Goal: Task Accomplishment & Management: Complete application form

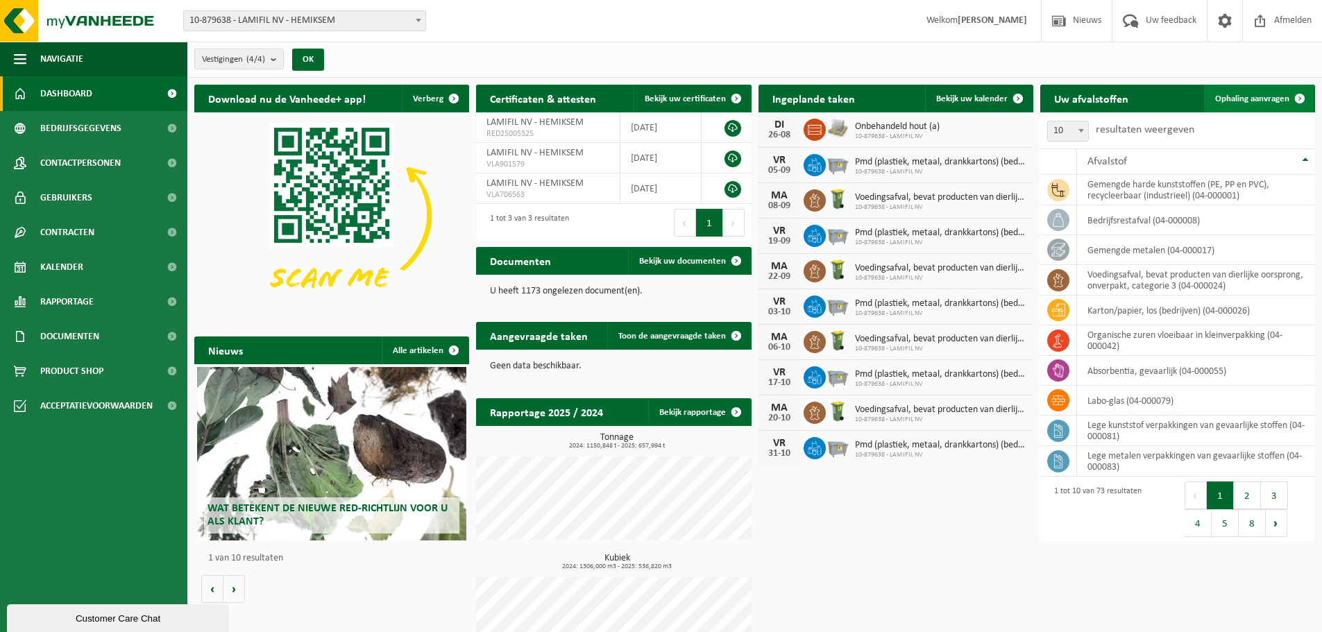
click at [1265, 98] on span "Ophaling aanvragen" at bounding box center [1253, 98] width 74 height 9
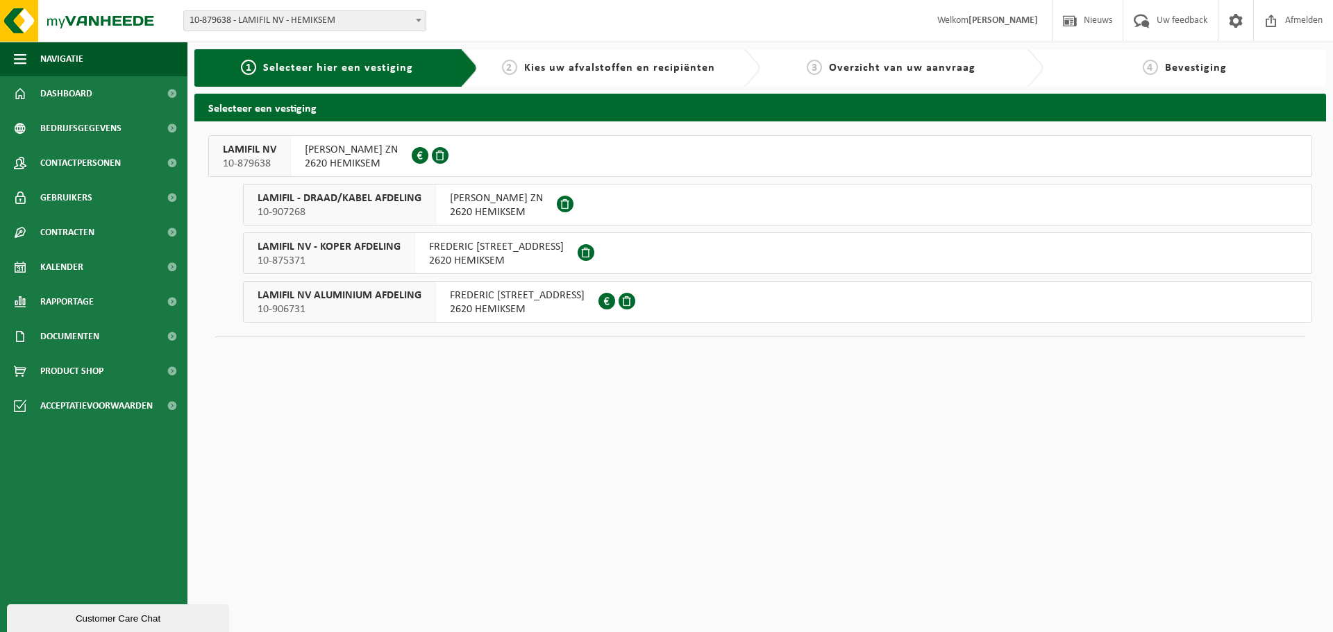
click at [357, 255] on span "10-875371" at bounding box center [329, 261] width 143 height 14
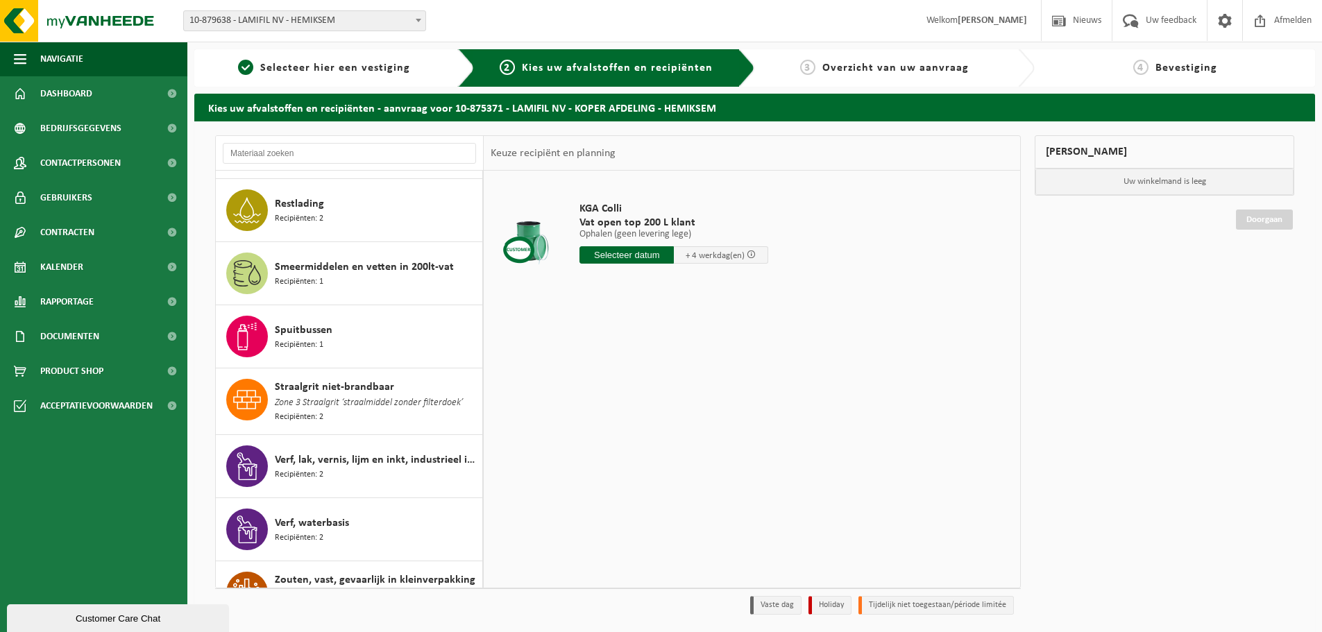
scroll to position [2916, 0]
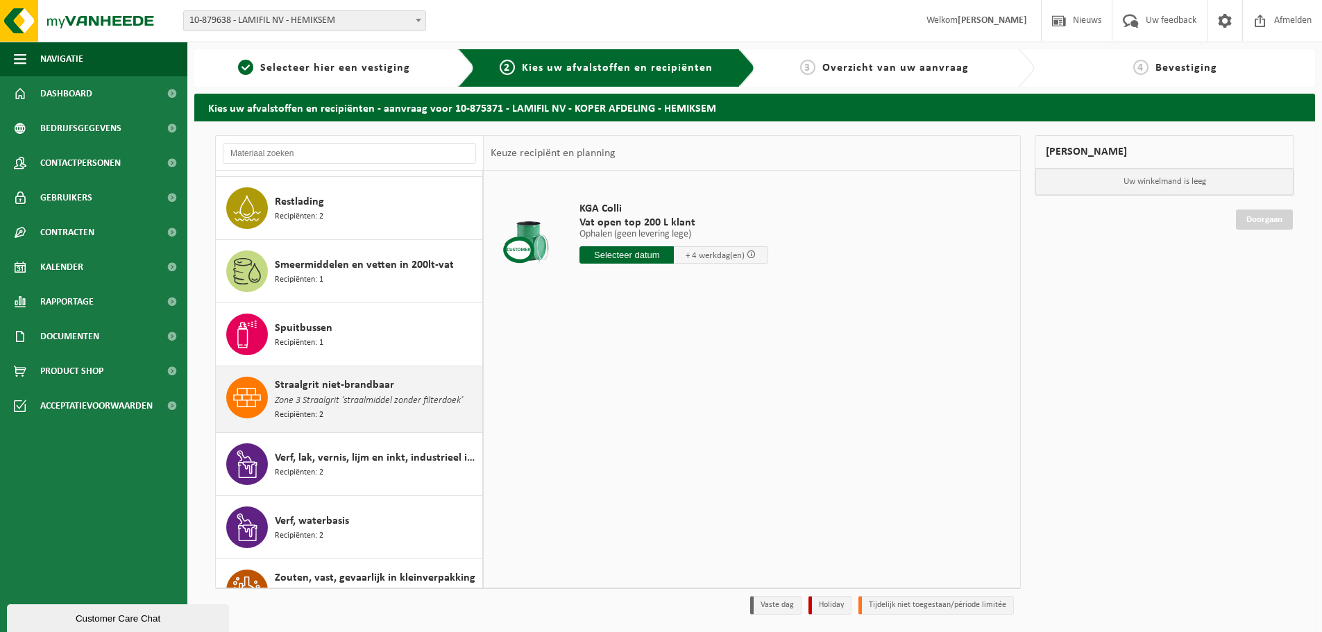
click at [393, 394] on span "Zone 3 Straalgrit ‘straalmiddel zonder filterdoek’" at bounding box center [369, 401] width 188 height 15
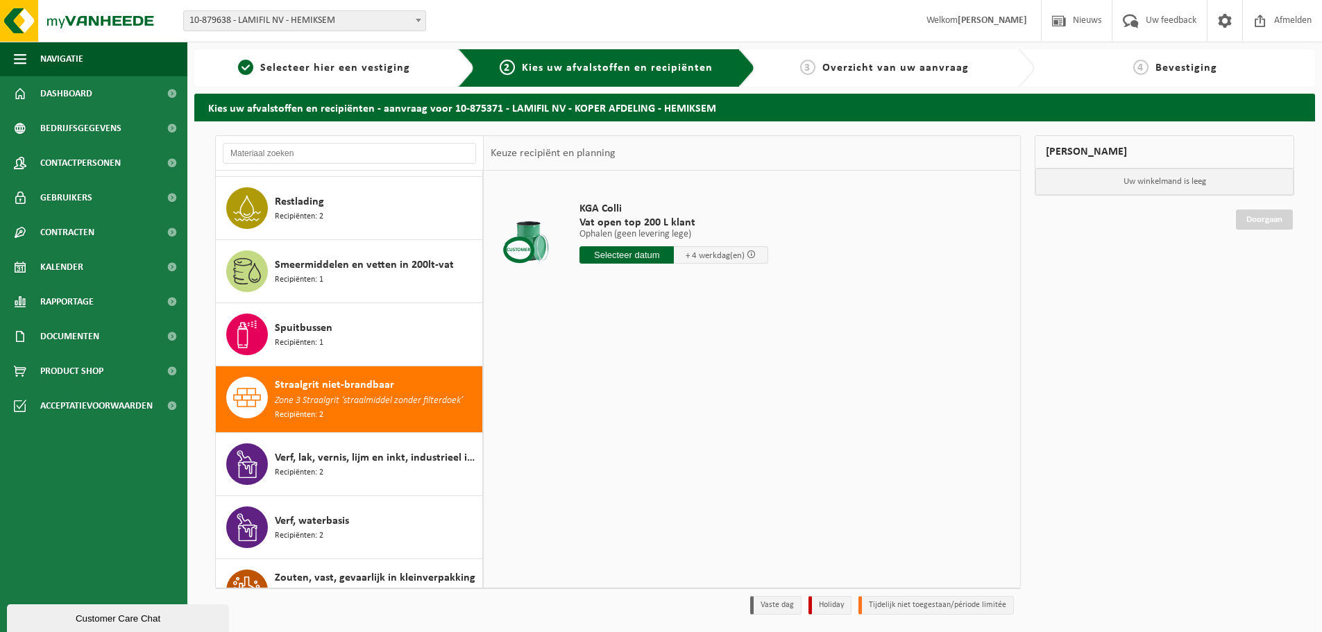
scroll to position [2922, 0]
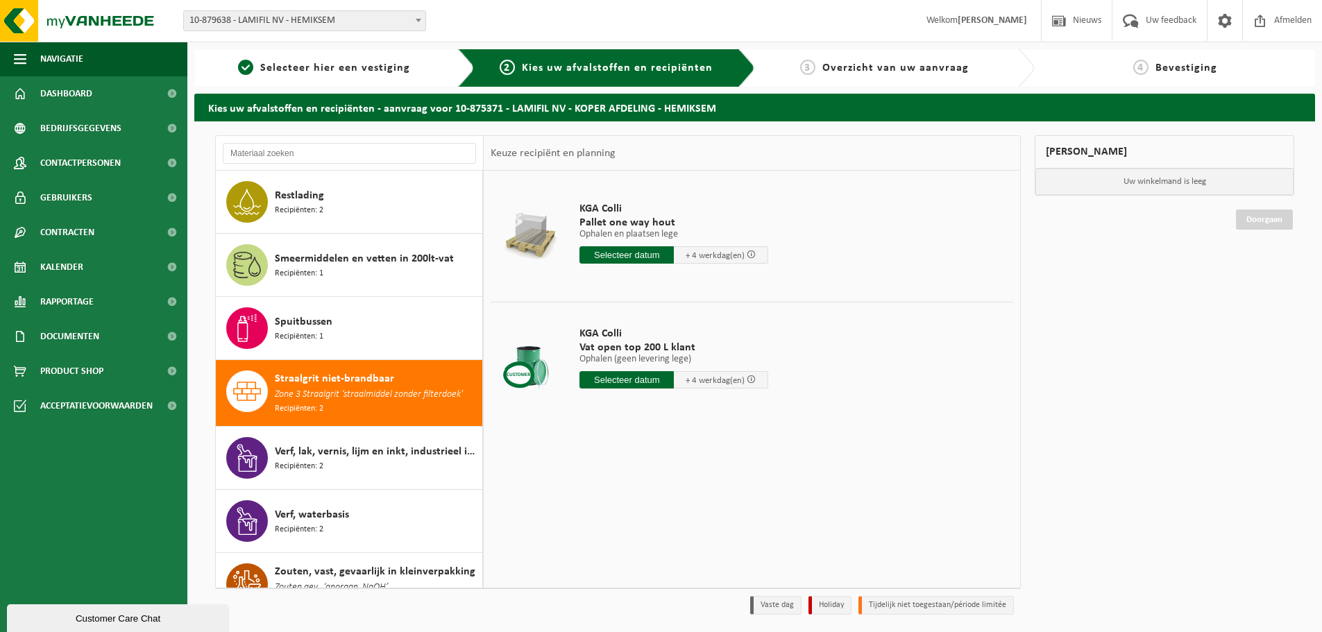
click at [617, 390] on div "KGA Colli Vat open top 200 L klant Ophalen (geen levering lege) Ophalen (geen l…" at bounding box center [674, 361] width 203 height 96
click at [616, 383] on input "text" at bounding box center [627, 379] width 94 height 17
click at [645, 555] on div "27" at bounding box center [642, 548] width 24 height 22
type input "Van 2025-08-27"
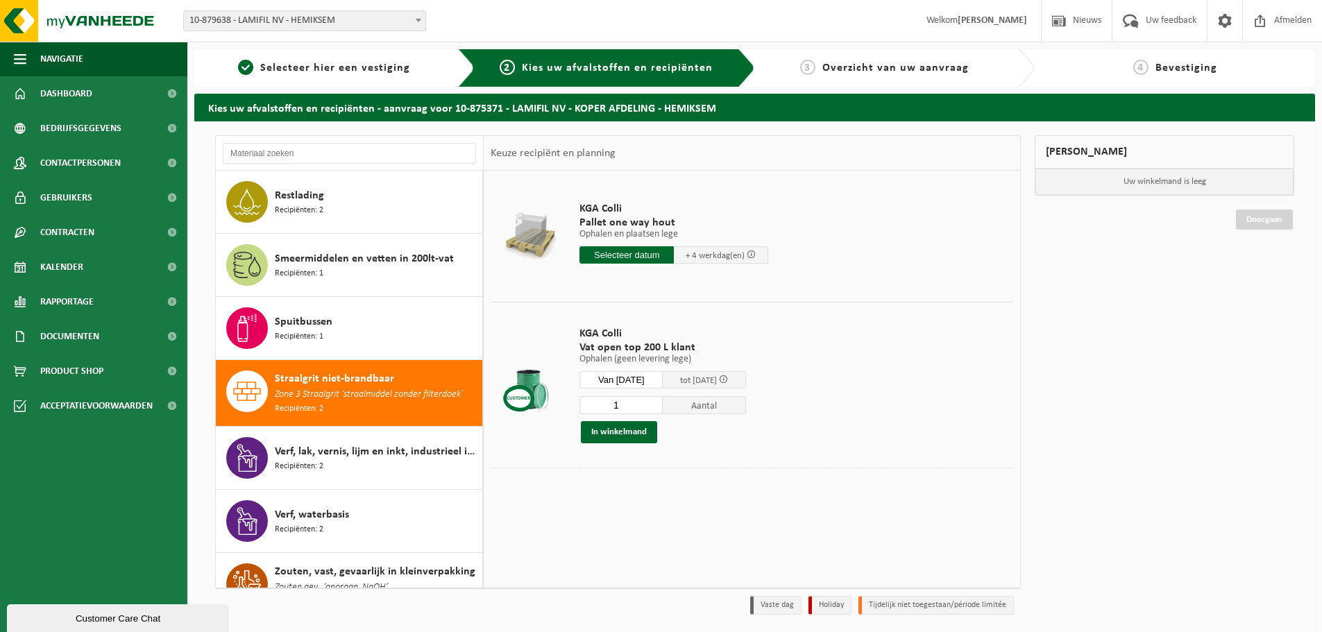
click at [643, 407] on input "1" at bounding box center [621, 405] width 83 height 18
type input "58"
click at [678, 450] on div "KGA Colli Vat open top 200 L klant Ophalen (geen levering lege) Ophalen (geen l…" at bounding box center [663, 385] width 180 height 144
click at [591, 435] on button "In winkelmand" at bounding box center [619, 432] width 76 height 22
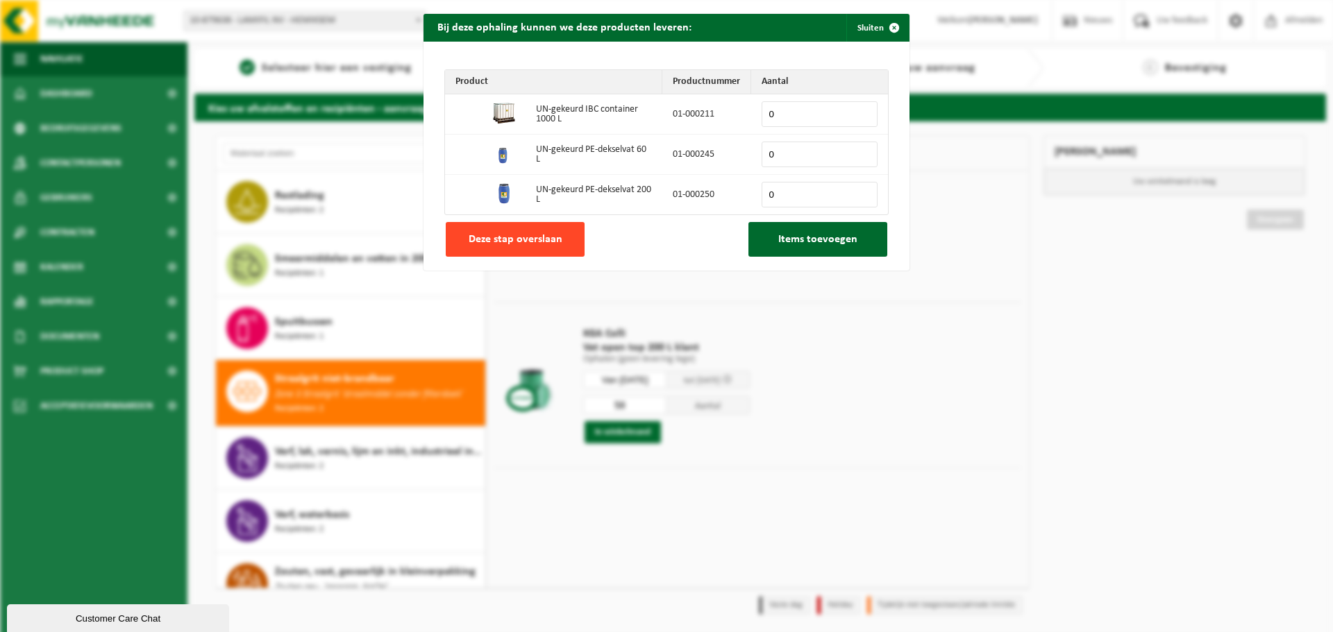
click at [499, 244] on span "Deze stap overslaan" at bounding box center [516, 239] width 94 height 11
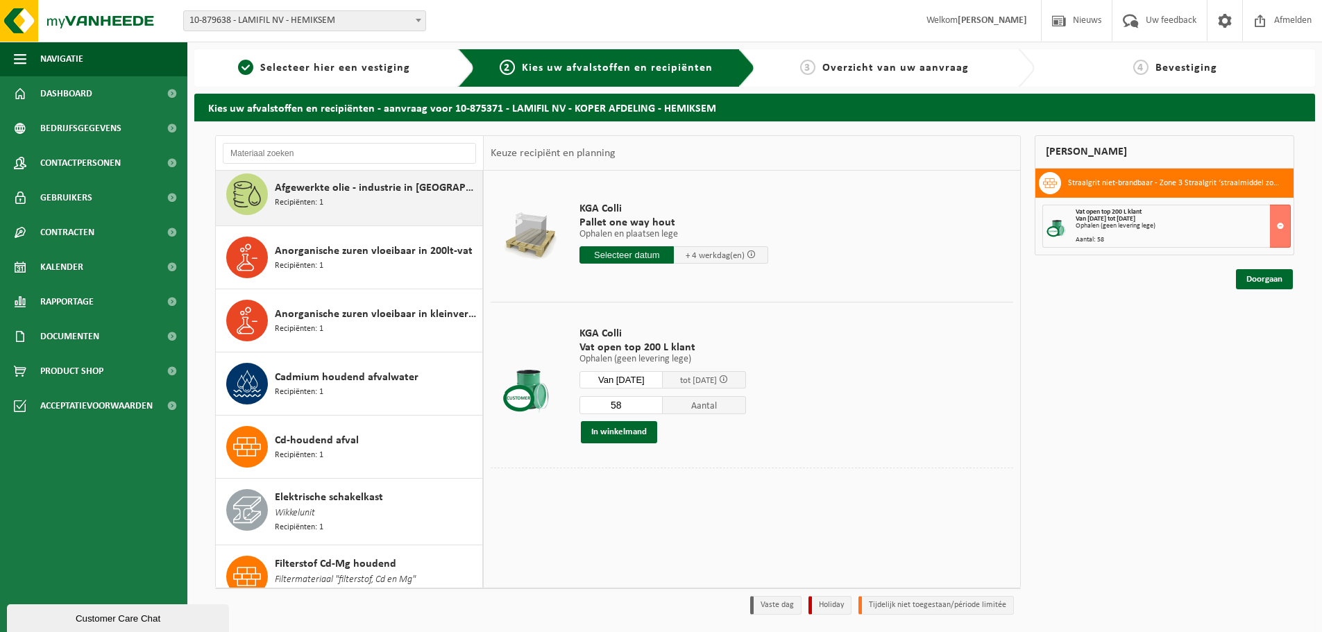
scroll to position [139, 0]
click at [343, 308] on span "Anorganische zuren vloeibaar in kleinverpakking" at bounding box center [377, 313] width 204 height 17
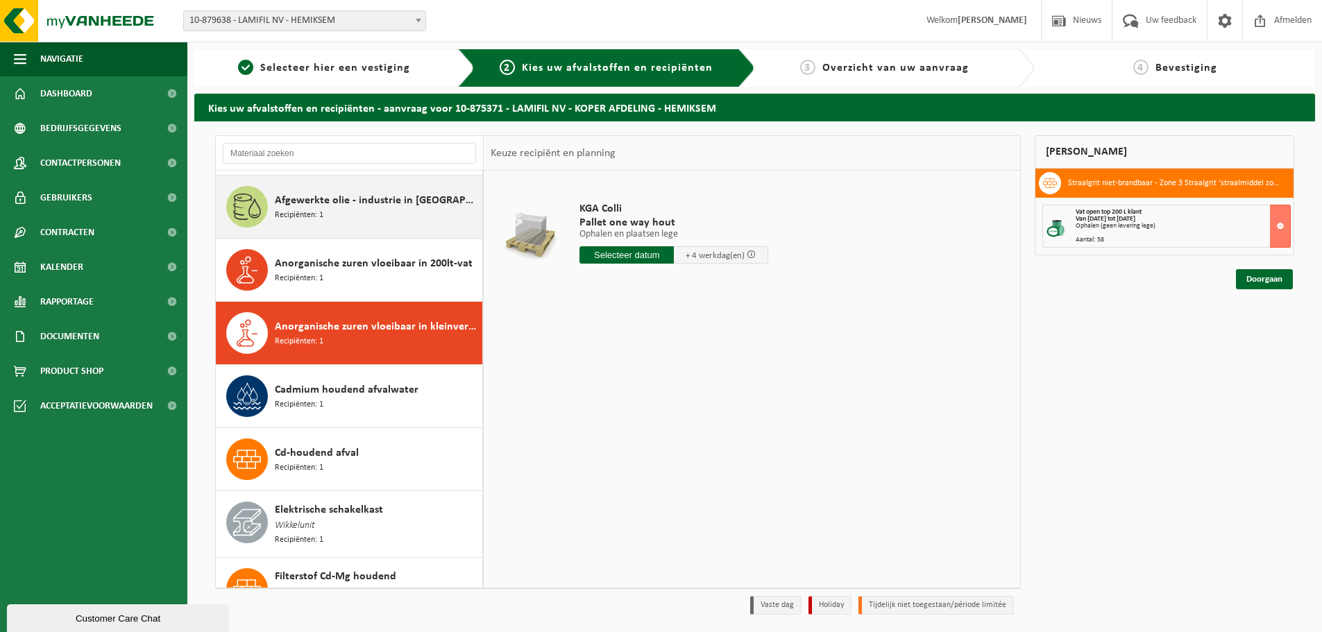
scroll to position [46, 0]
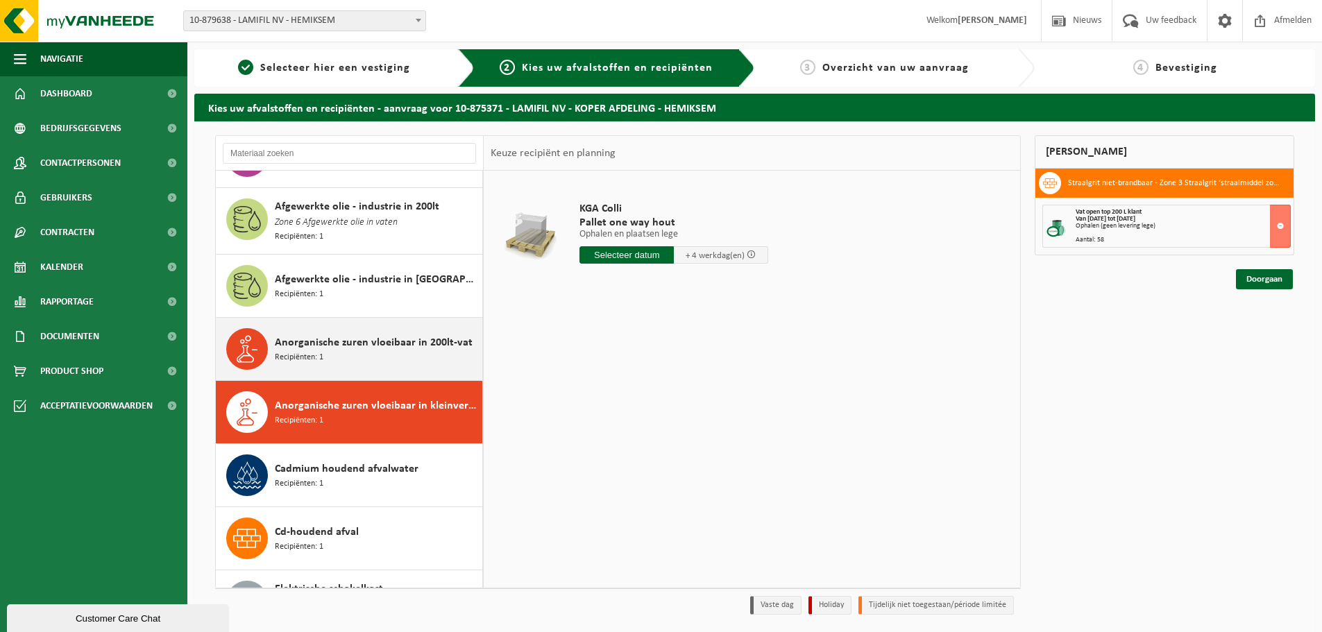
click at [339, 360] on div "Anorganische zuren vloeibaar in 200lt-vat Recipiënten: 1" at bounding box center [377, 349] width 204 height 42
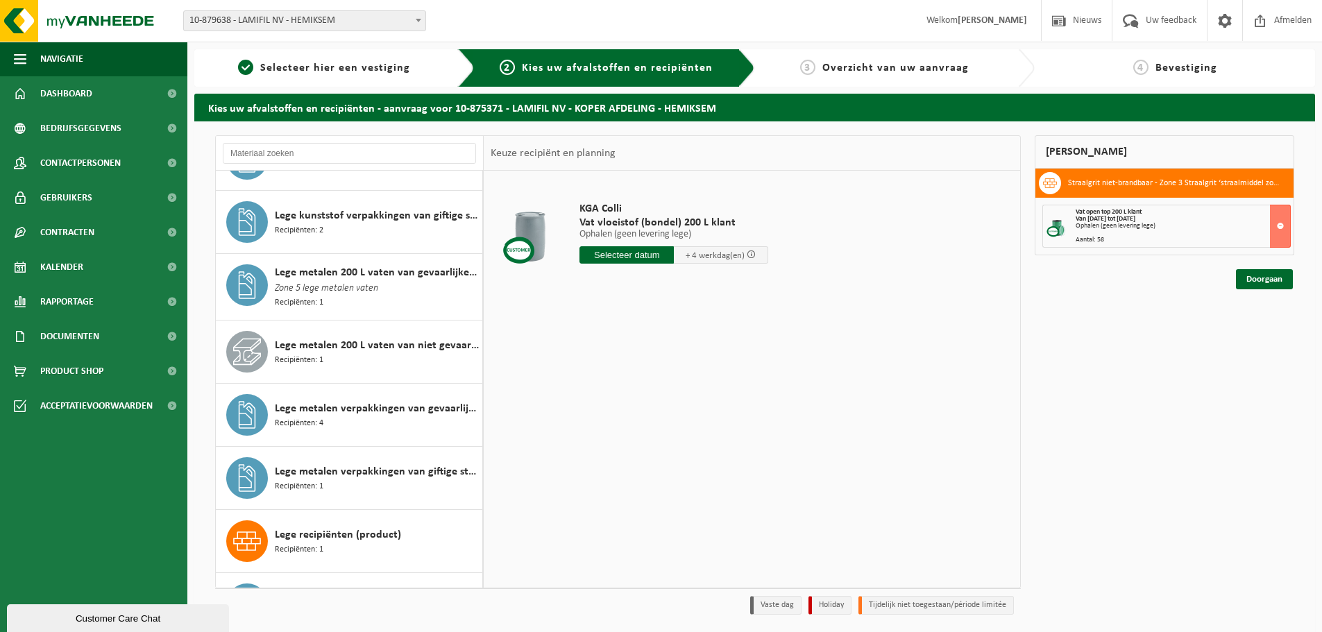
scroll to position [1371, 0]
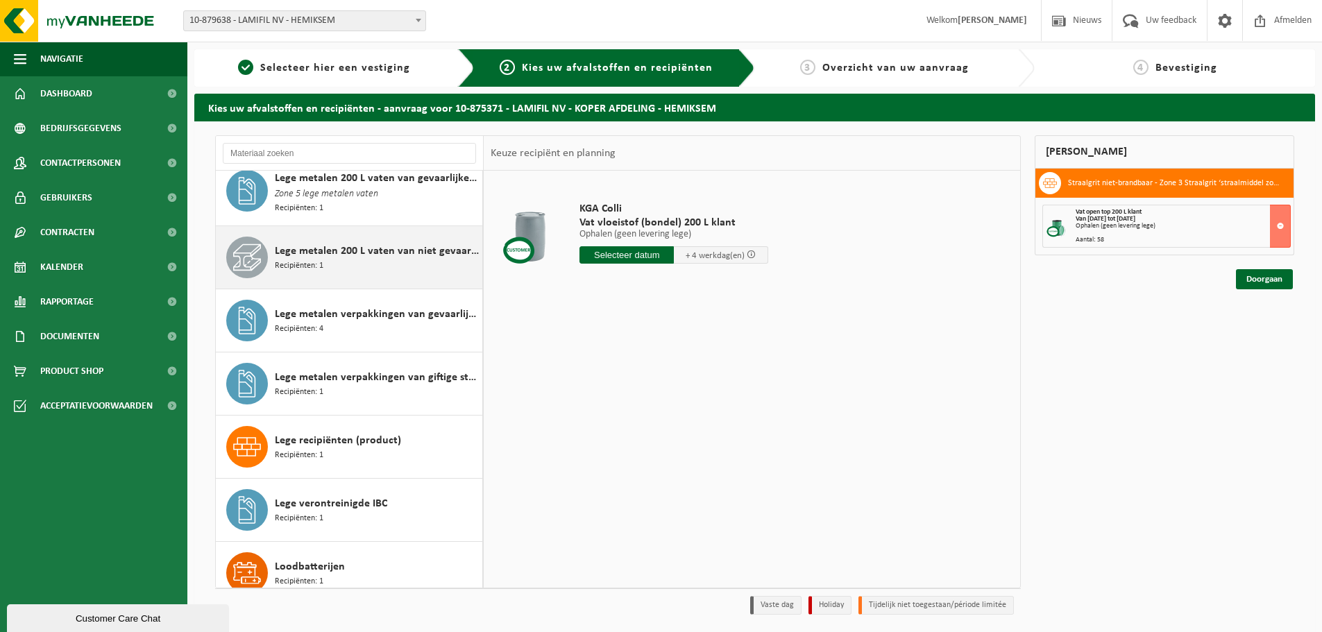
click at [343, 253] on div "Lege metalen 200 L vaten van niet gevaarlijke producten Recipiënten: 1" at bounding box center [377, 258] width 204 height 42
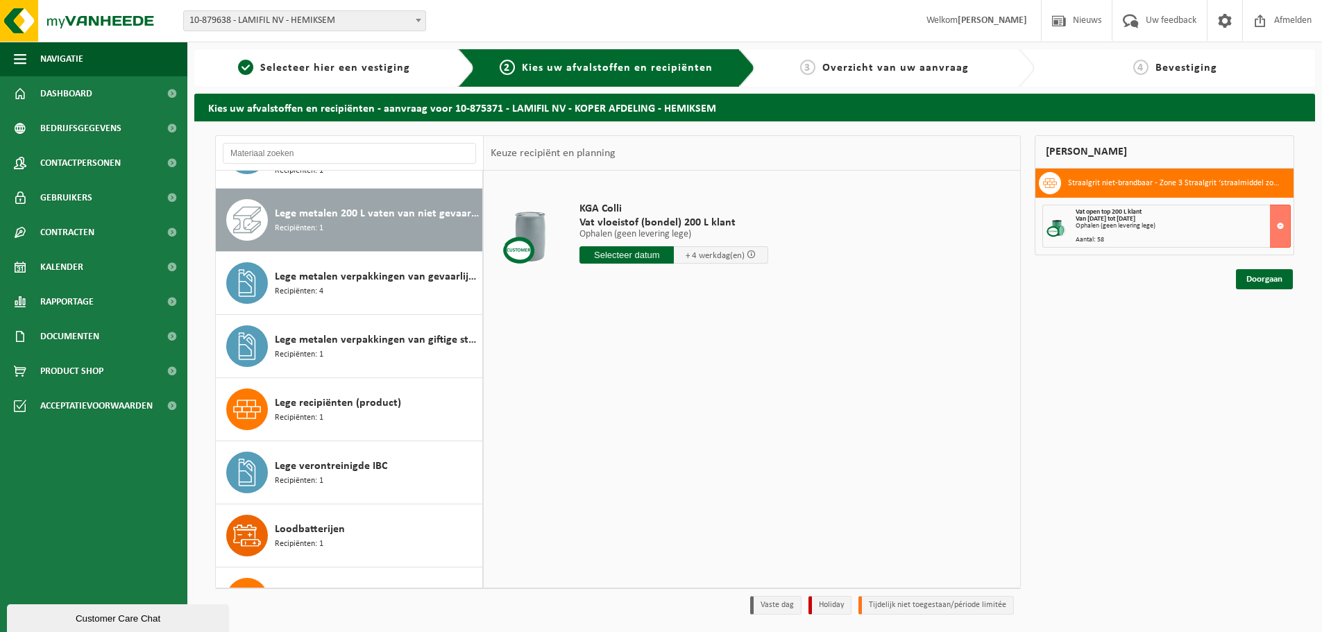
scroll to position [1411, 0]
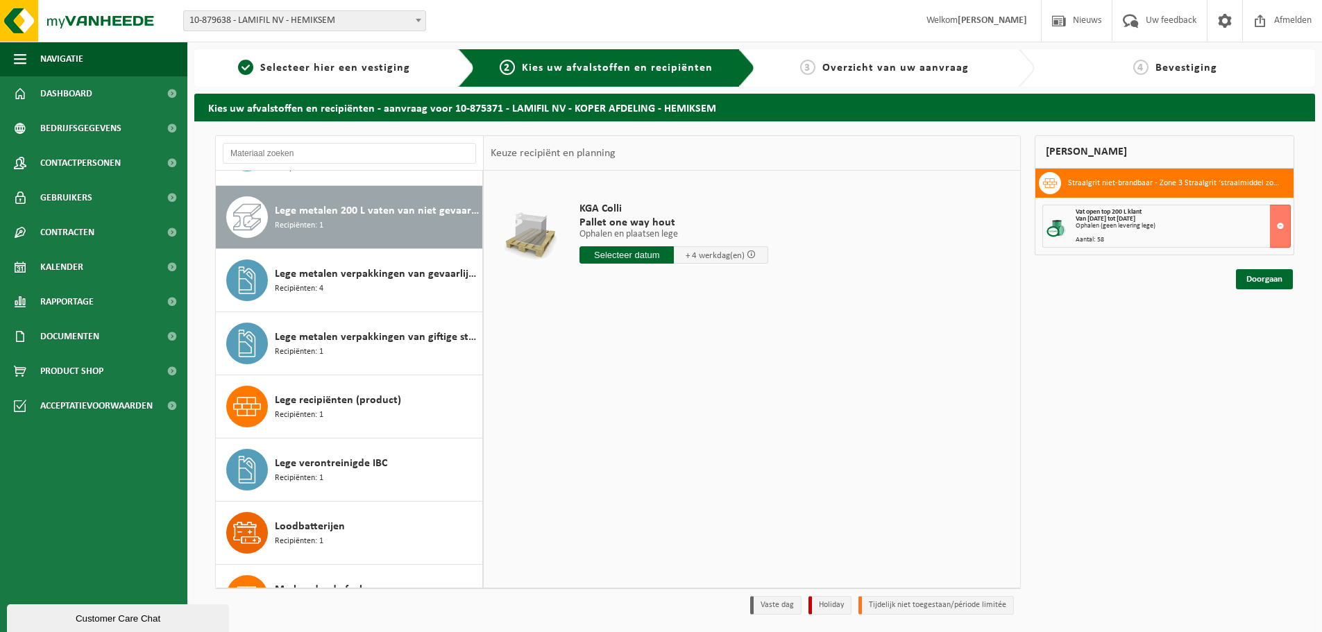
click at [645, 260] on input "text" at bounding box center [627, 254] width 94 height 17
click at [650, 418] on div "27" at bounding box center [642, 423] width 24 height 22
type input "Van 2025-08-27"
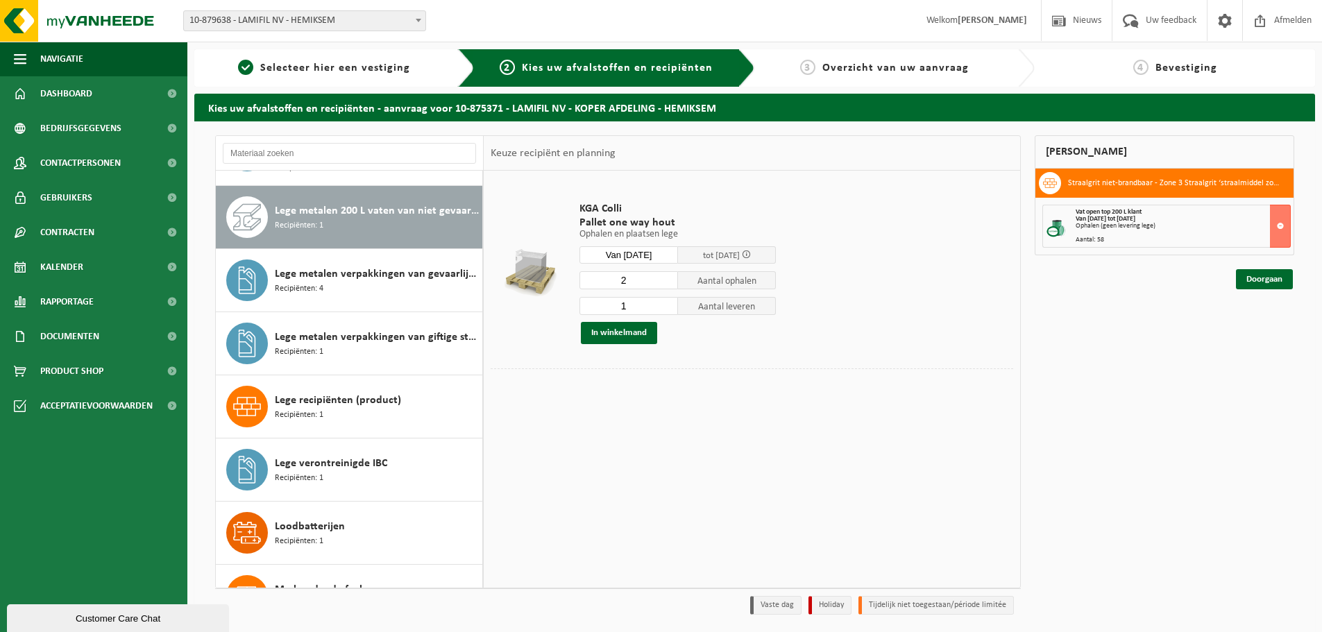
type input "2"
click at [667, 276] on input "2" at bounding box center [629, 280] width 99 height 18
type input "0"
click at [667, 308] on input "0" at bounding box center [629, 306] width 99 height 18
click at [624, 330] on button "In winkelmand" at bounding box center [619, 333] width 76 height 22
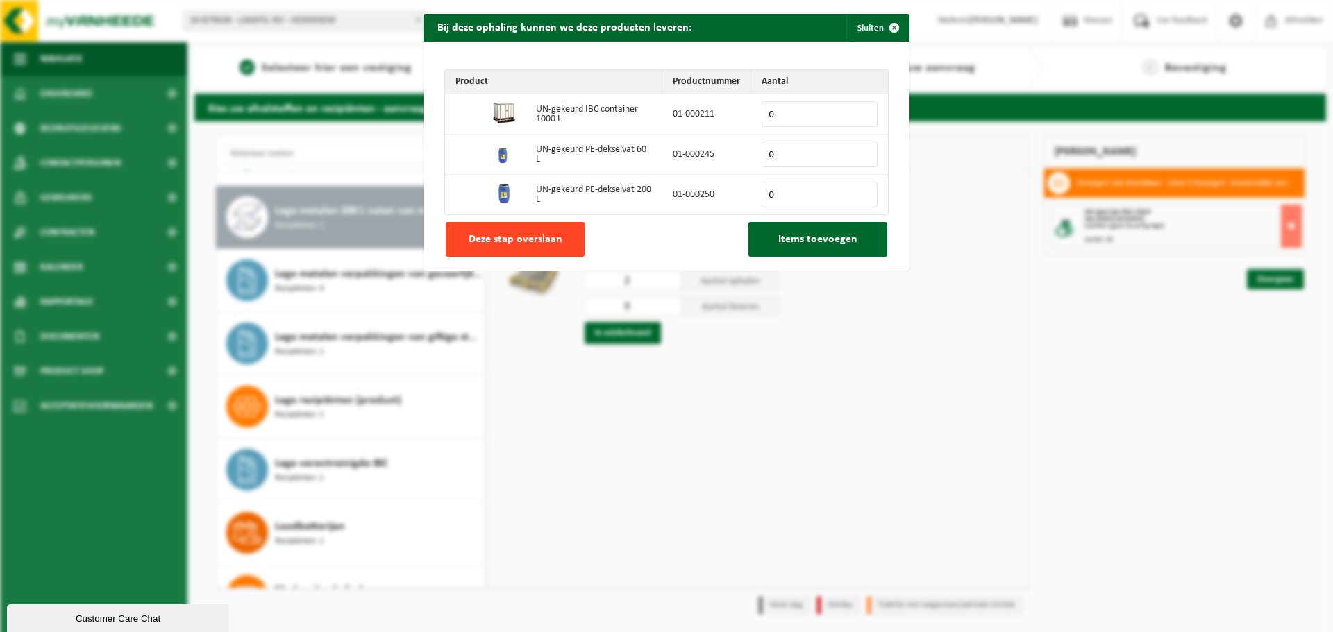
click at [509, 244] on span "Deze stap overslaan" at bounding box center [516, 239] width 94 height 11
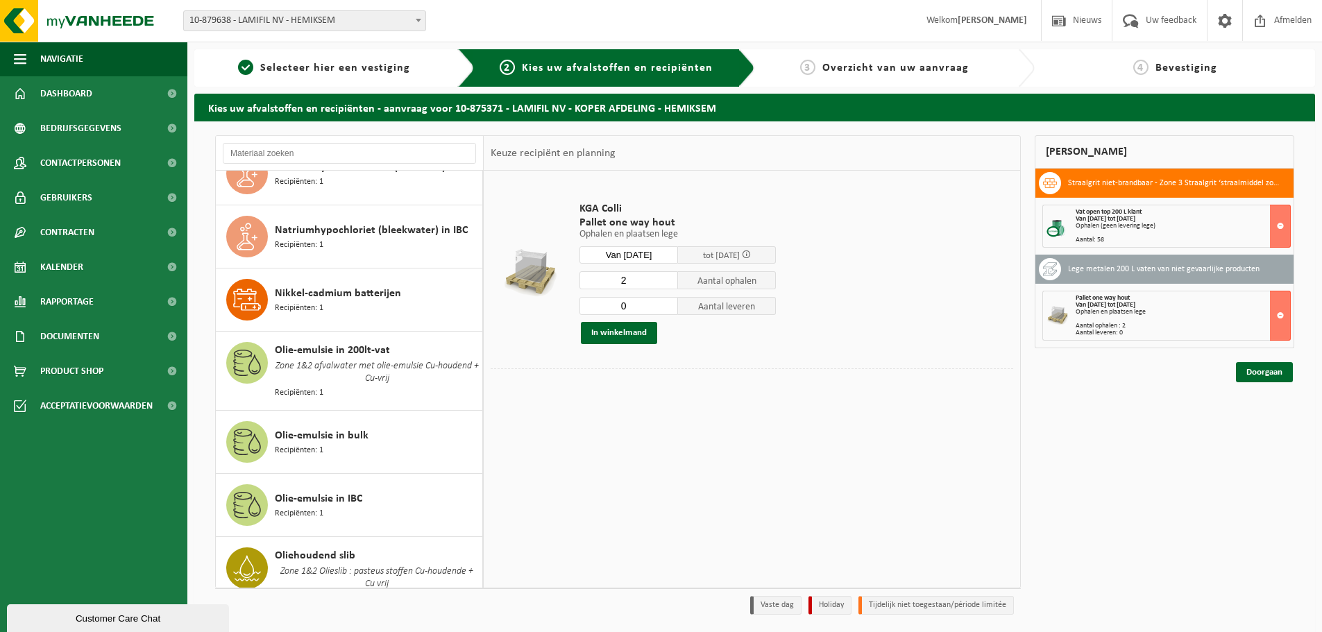
scroll to position [1967, 0]
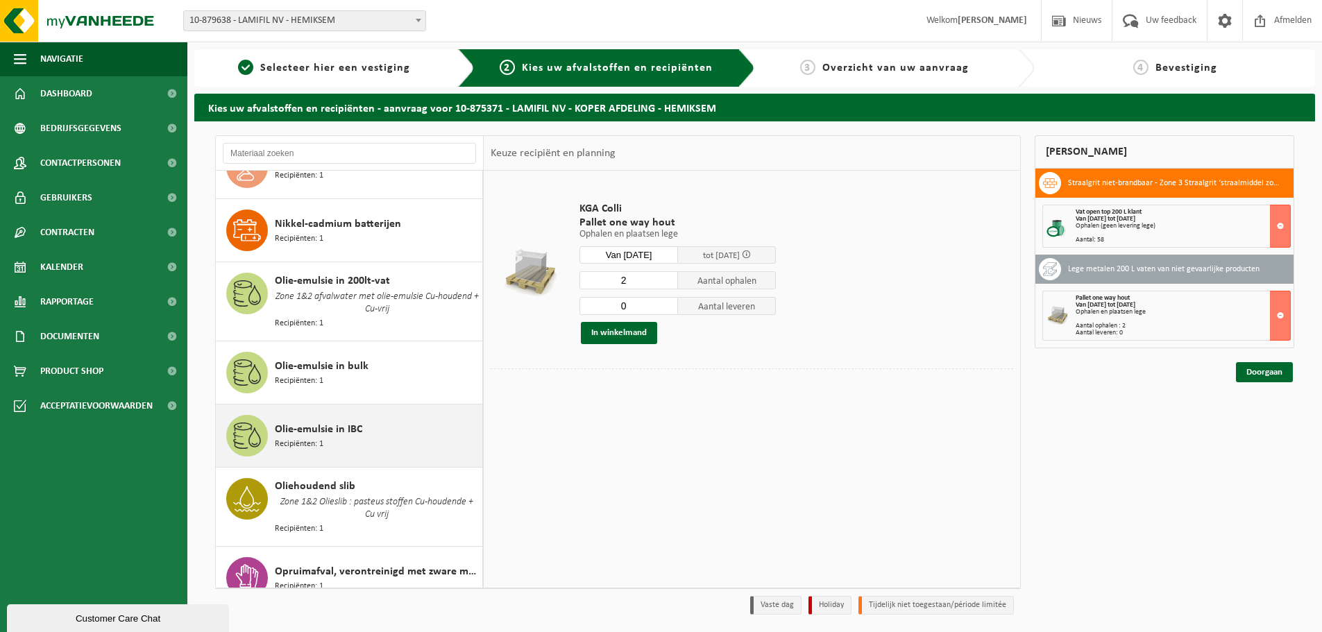
click at [364, 427] on div "Olie-emulsie in IBC Recipiënten: 1" at bounding box center [377, 436] width 204 height 42
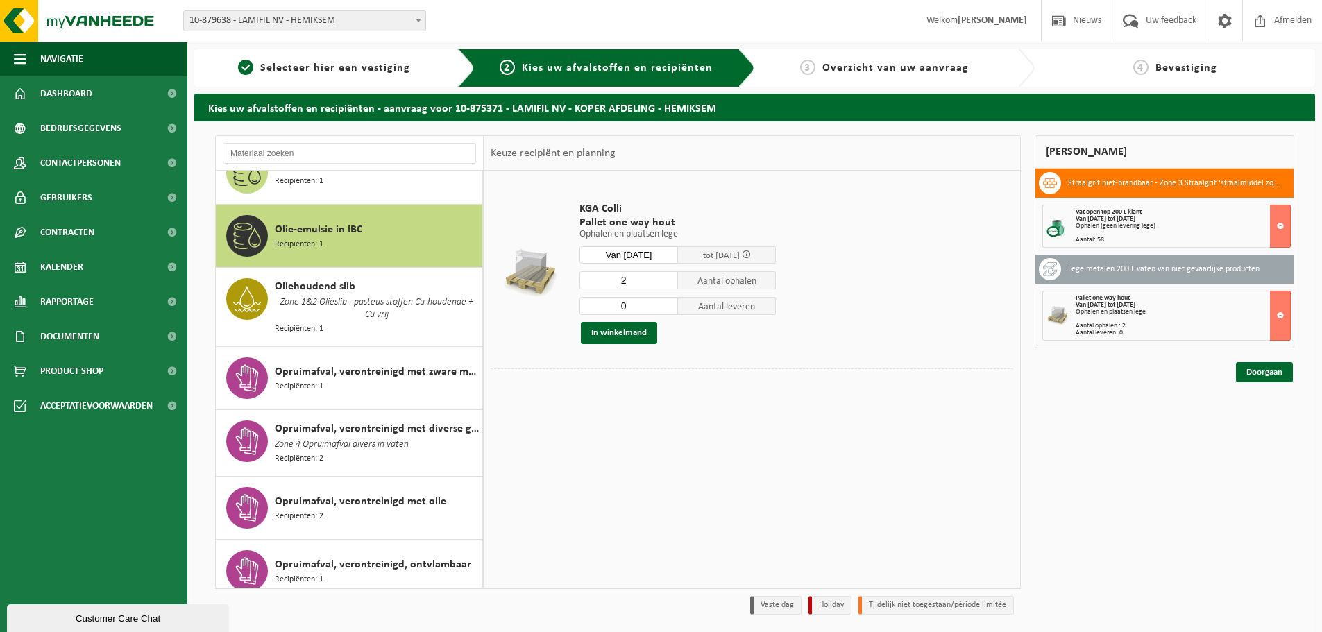
scroll to position [2183, 0]
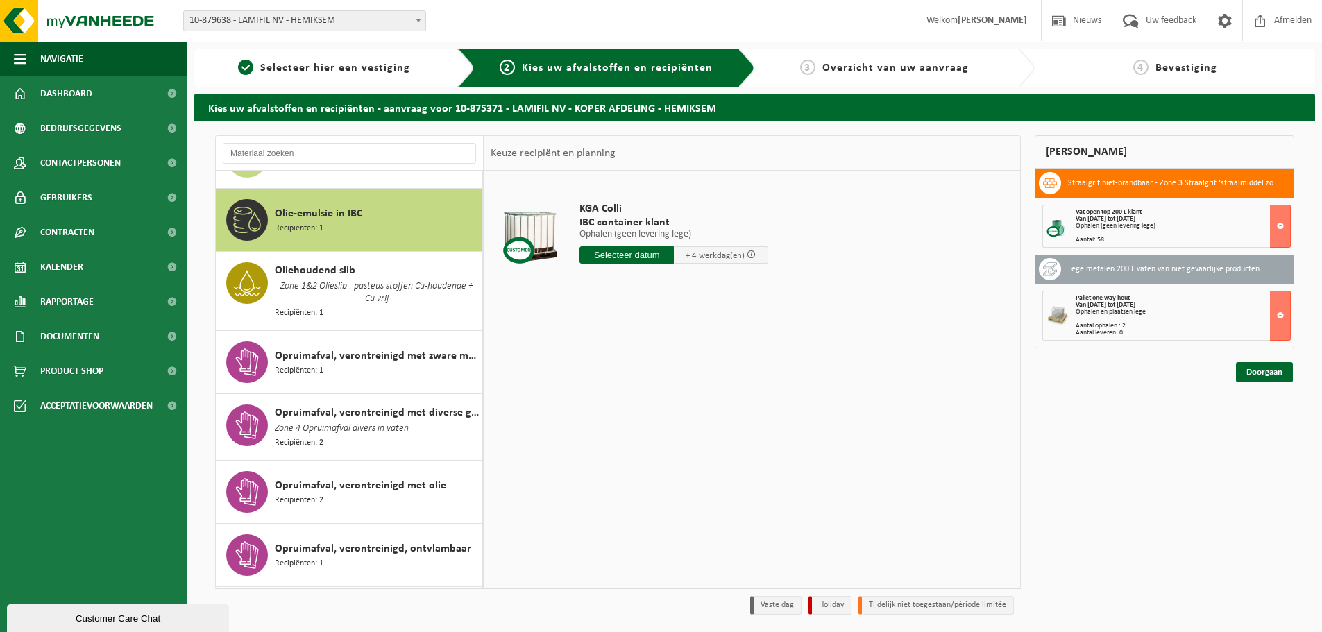
click at [648, 260] on input "text" at bounding box center [627, 254] width 94 height 17
click at [639, 422] on div "27" at bounding box center [642, 423] width 24 height 22
type input "Van 2025-08-27"
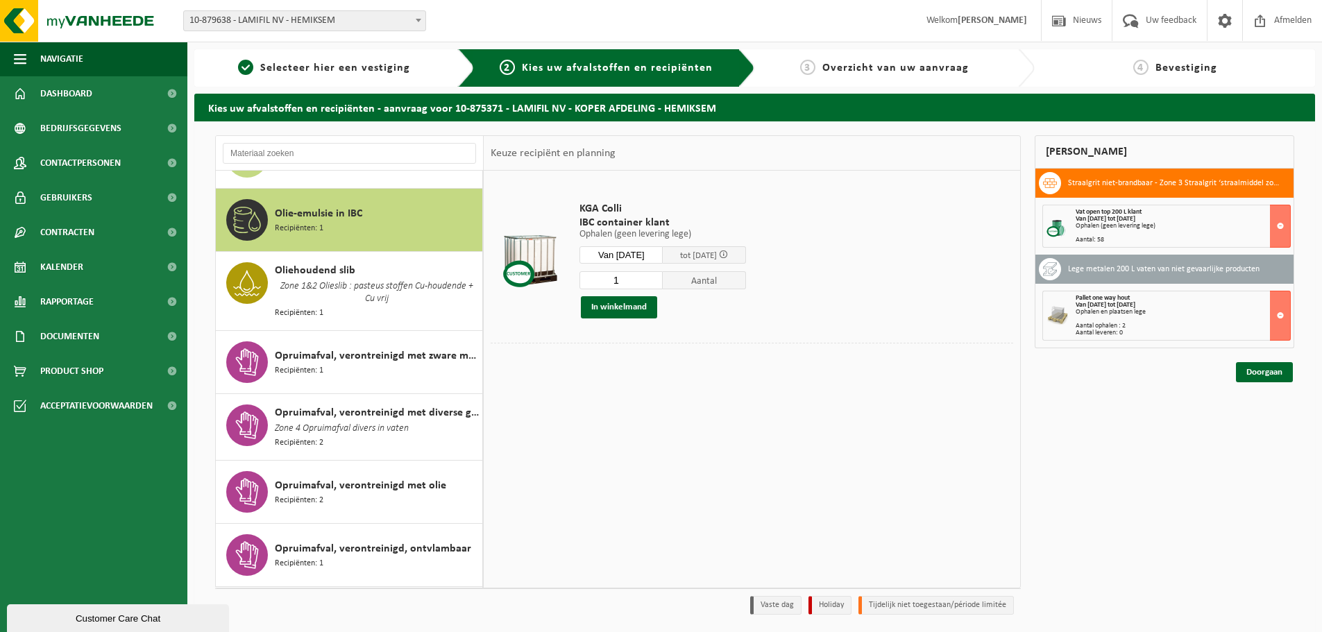
click at [662, 274] on input "1" at bounding box center [621, 280] width 83 height 18
type input "2"
click at [663, 278] on input "2" at bounding box center [621, 280] width 83 height 18
click at [644, 312] on button "In winkelmand" at bounding box center [619, 307] width 76 height 22
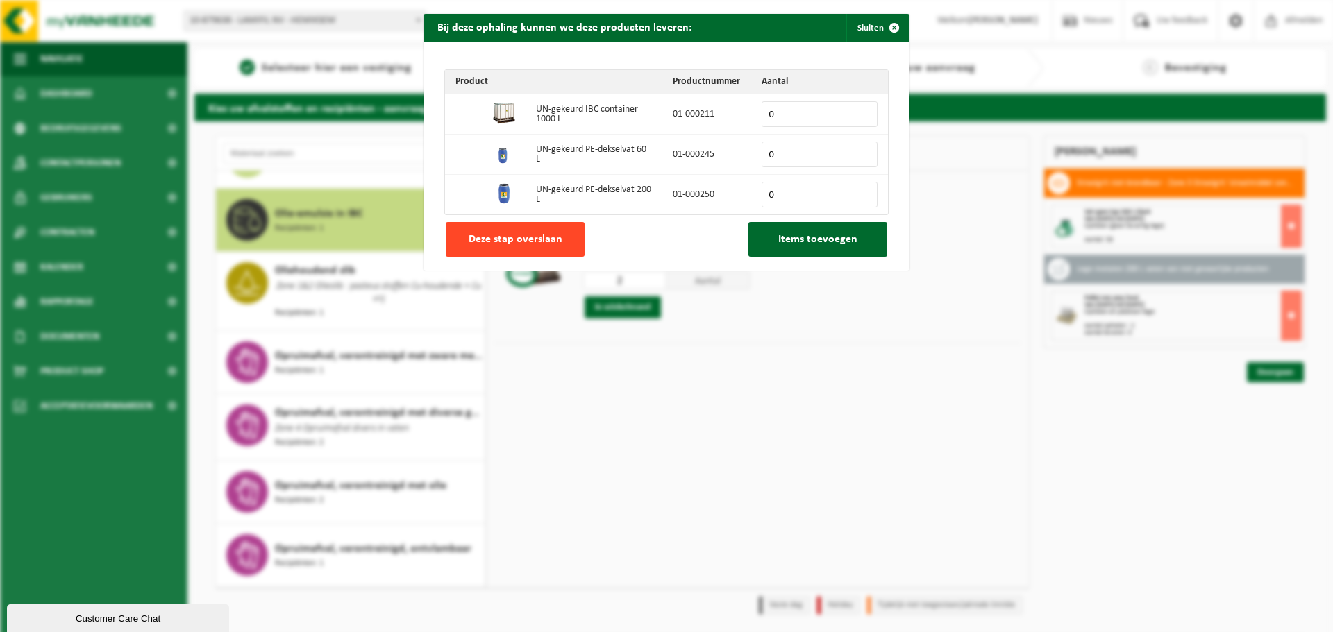
click at [561, 251] on button "Deze stap overslaan" at bounding box center [515, 239] width 139 height 35
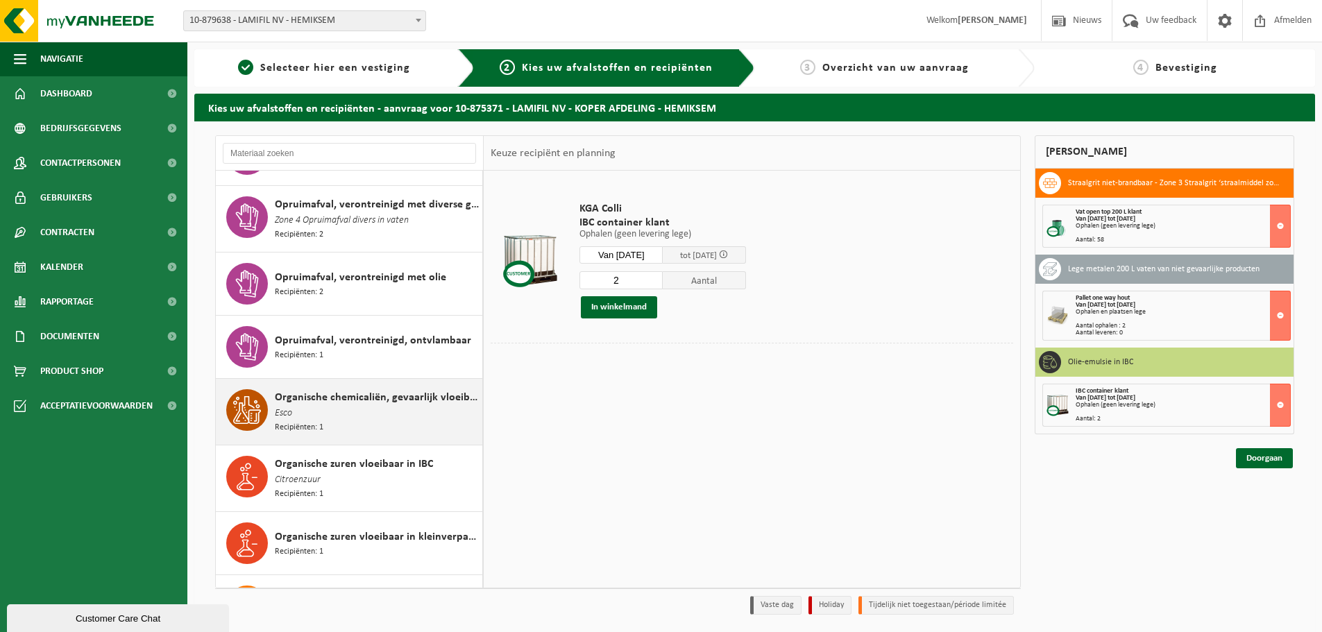
click at [403, 400] on div "Organische chemicaliën, gevaarlijk vloeibaar in kleinverpakking Esco Recipiënte…" at bounding box center [377, 411] width 204 height 45
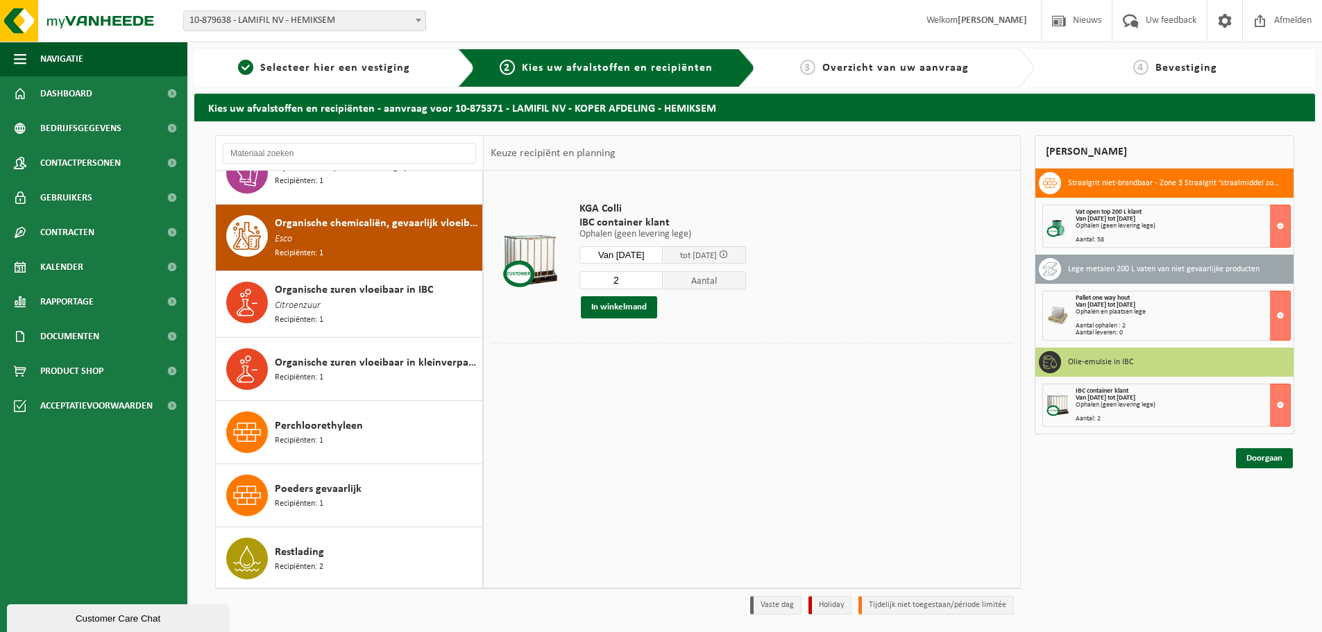
scroll to position [2576, 0]
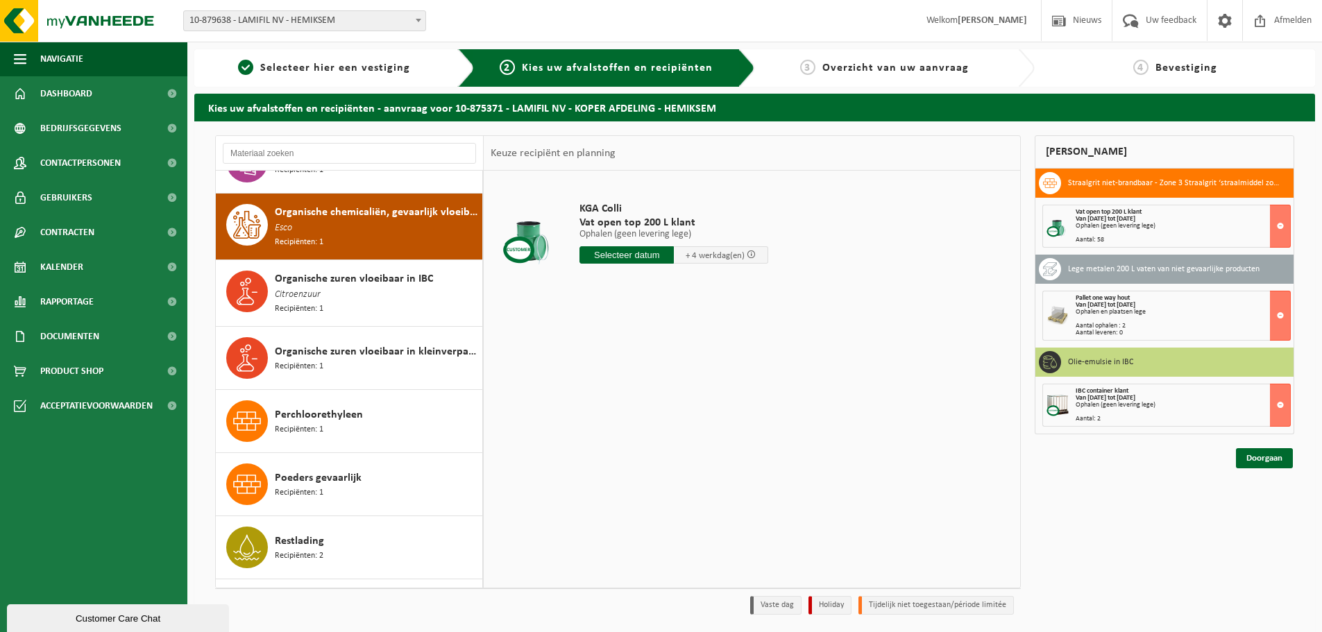
click at [632, 260] on input "text" at bounding box center [627, 254] width 94 height 17
click at [639, 425] on div "27" at bounding box center [642, 423] width 24 height 22
type input "Van 2025-08-27"
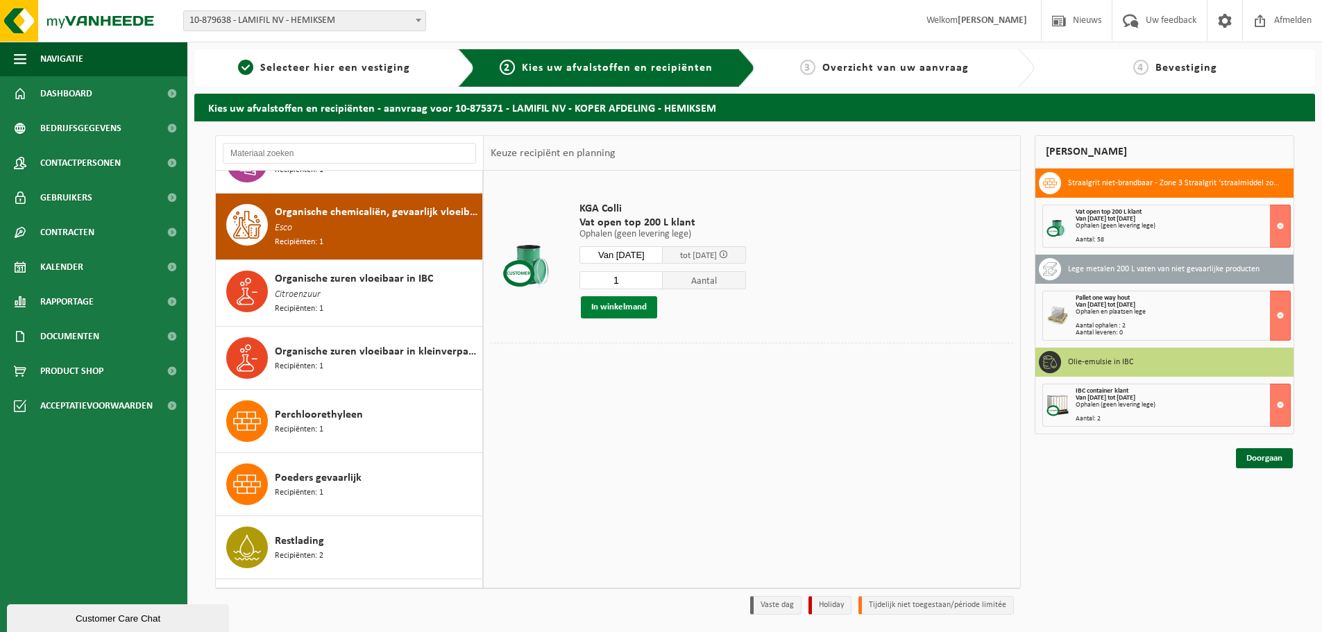
click at [645, 306] on button "In winkelmand" at bounding box center [619, 307] width 76 height 22
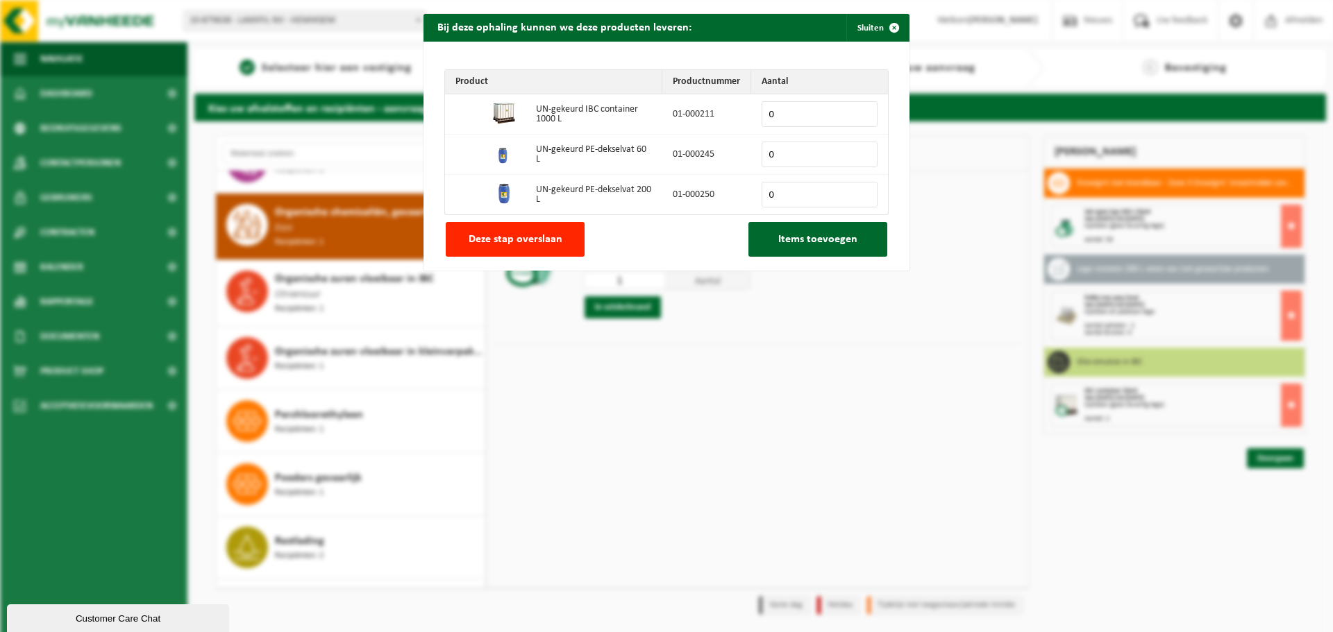
click at [505, 246] on button "Deze stap overslaan" at bounding box center [515, 239] width 139 height 35
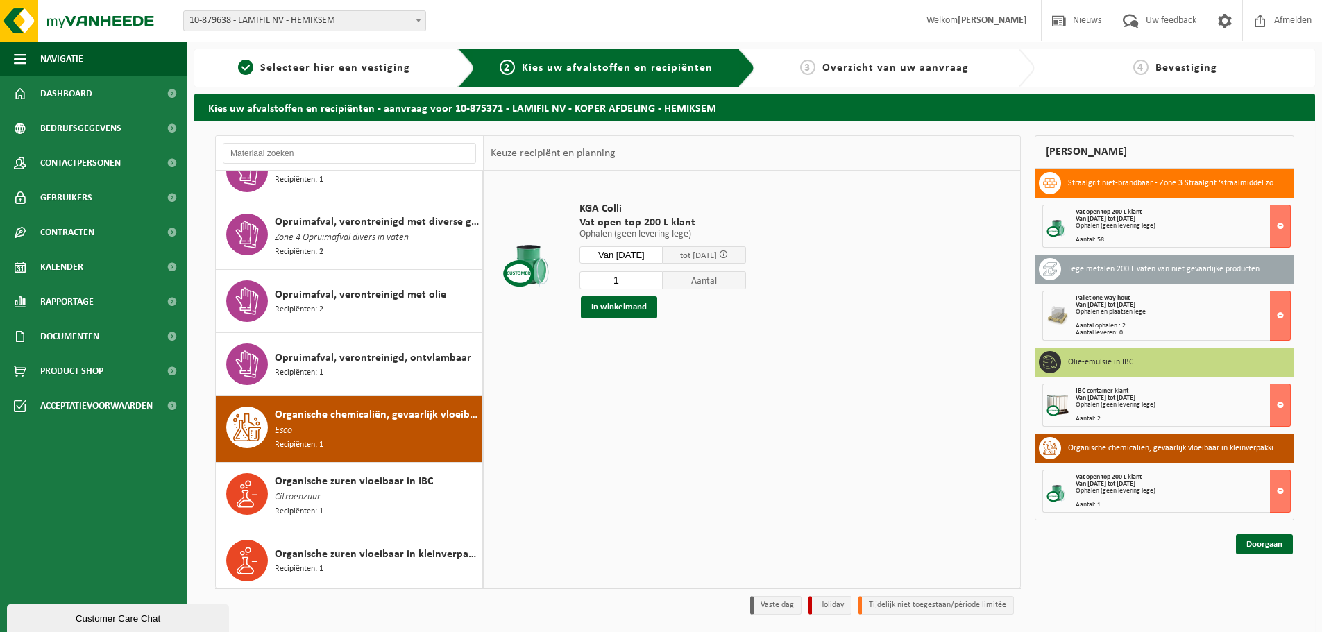
scroll to position [2297, 0]
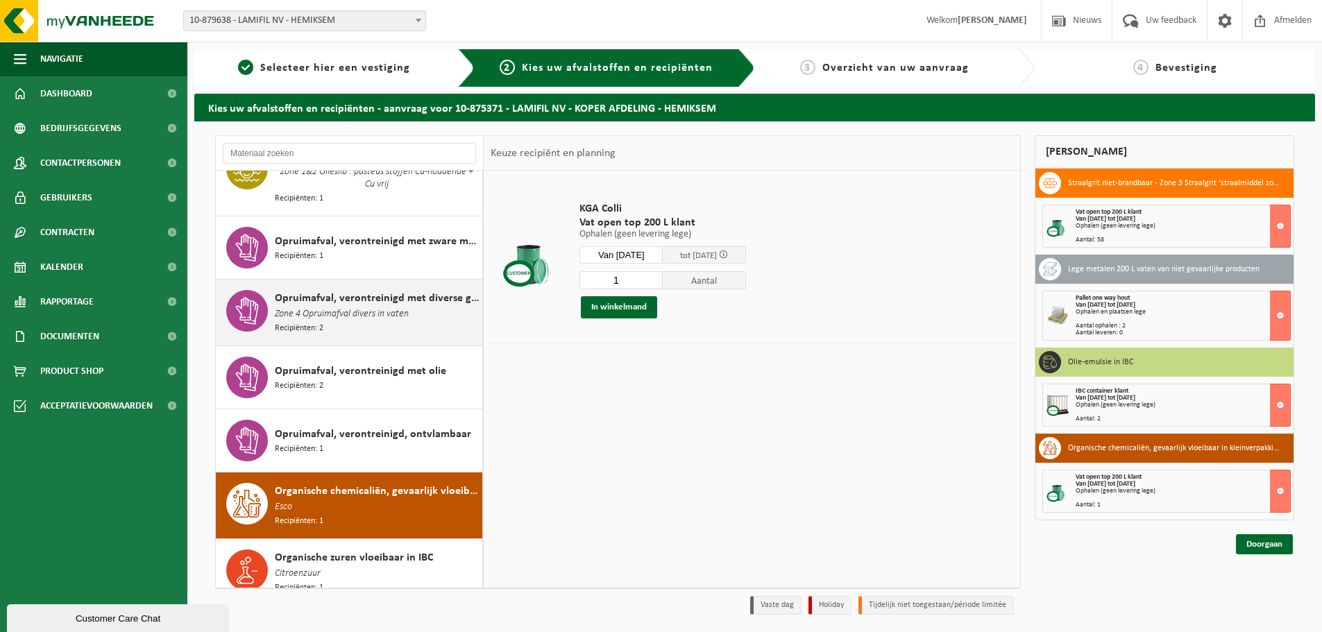
click at [358, 312] on div "Opruimafval, verontreinigd met diverse gevaarlijke afvalstoffen Zone 4 Opruimaf…" at bounding box center [349, 313] width 267 height 66
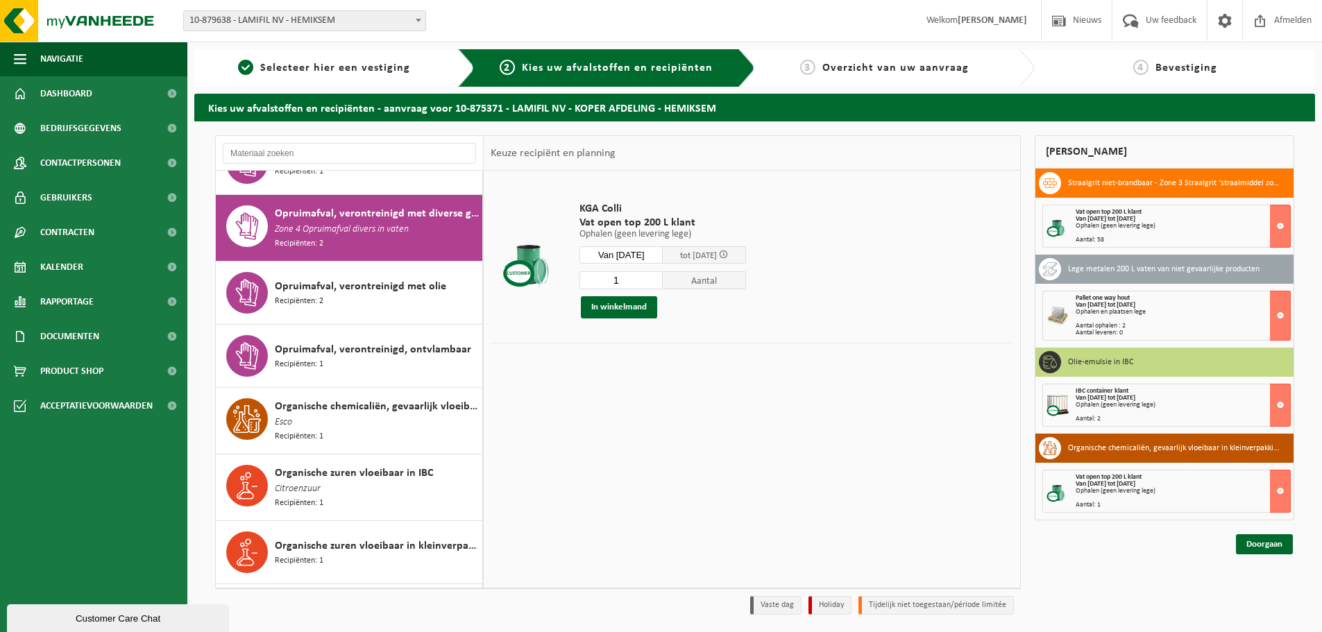
scroll to position [2385, 0]
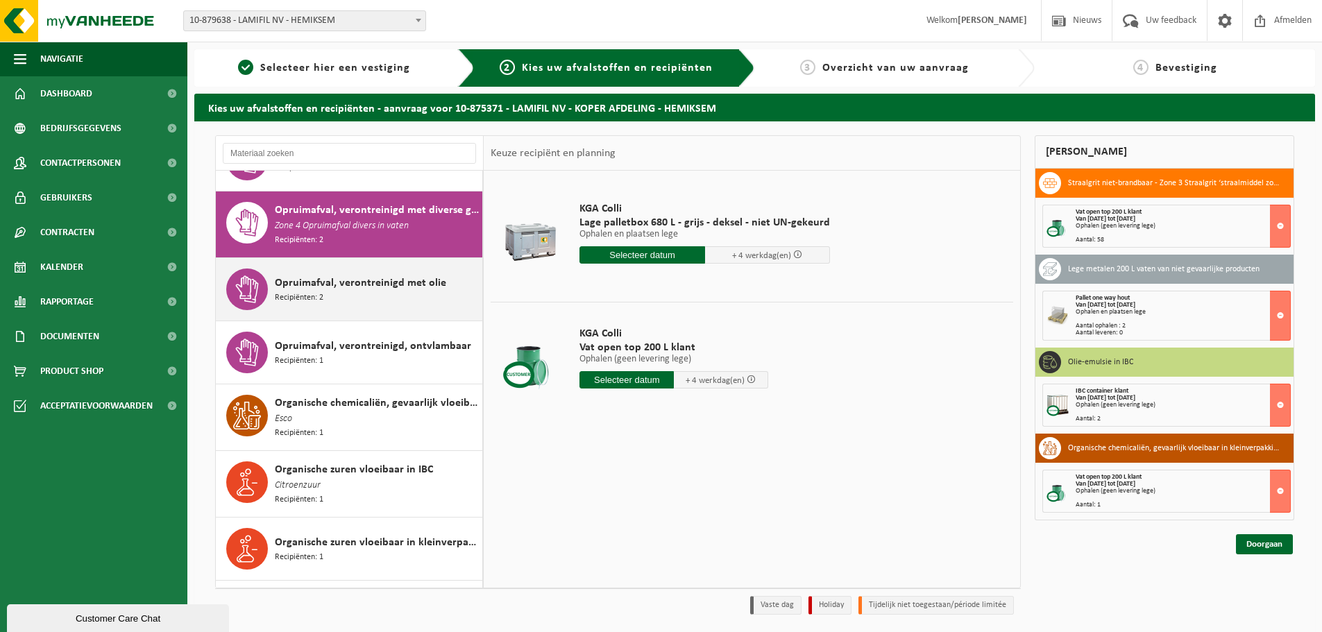
click at [271, 264] on div "Opruimafval, verontreinigd met olie Recipiënten: 2" at bounding box center [349, 289] width 267 height 62
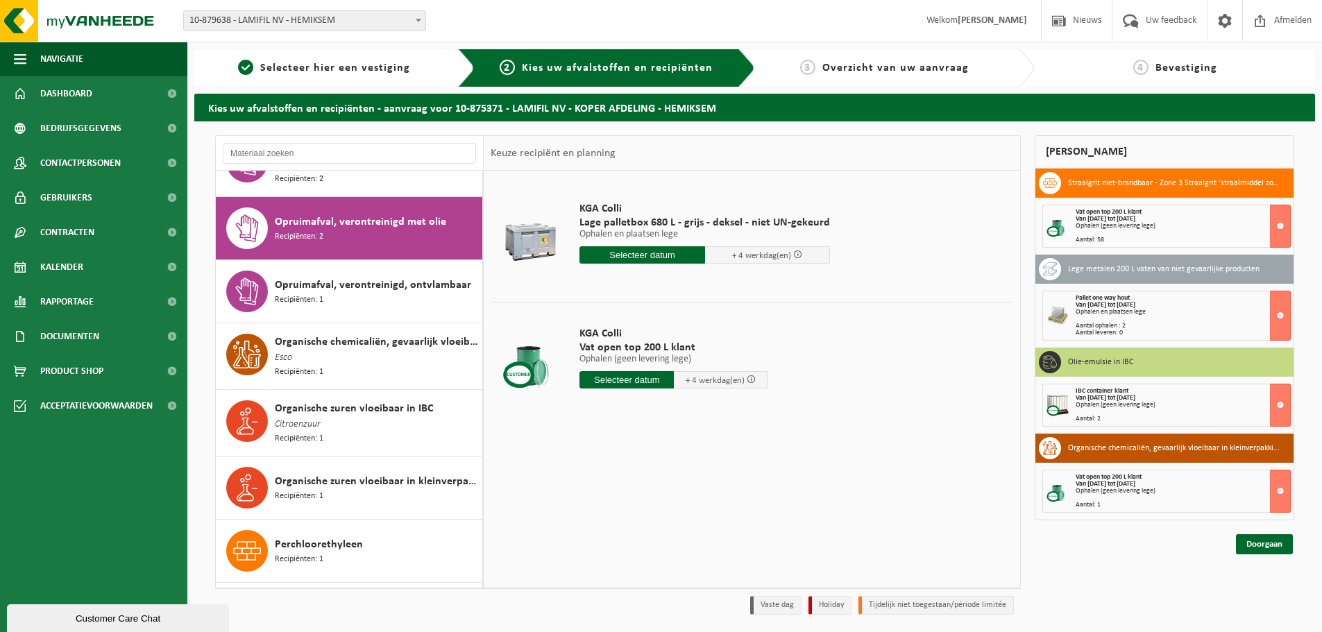
scroll to position [2450, 0]
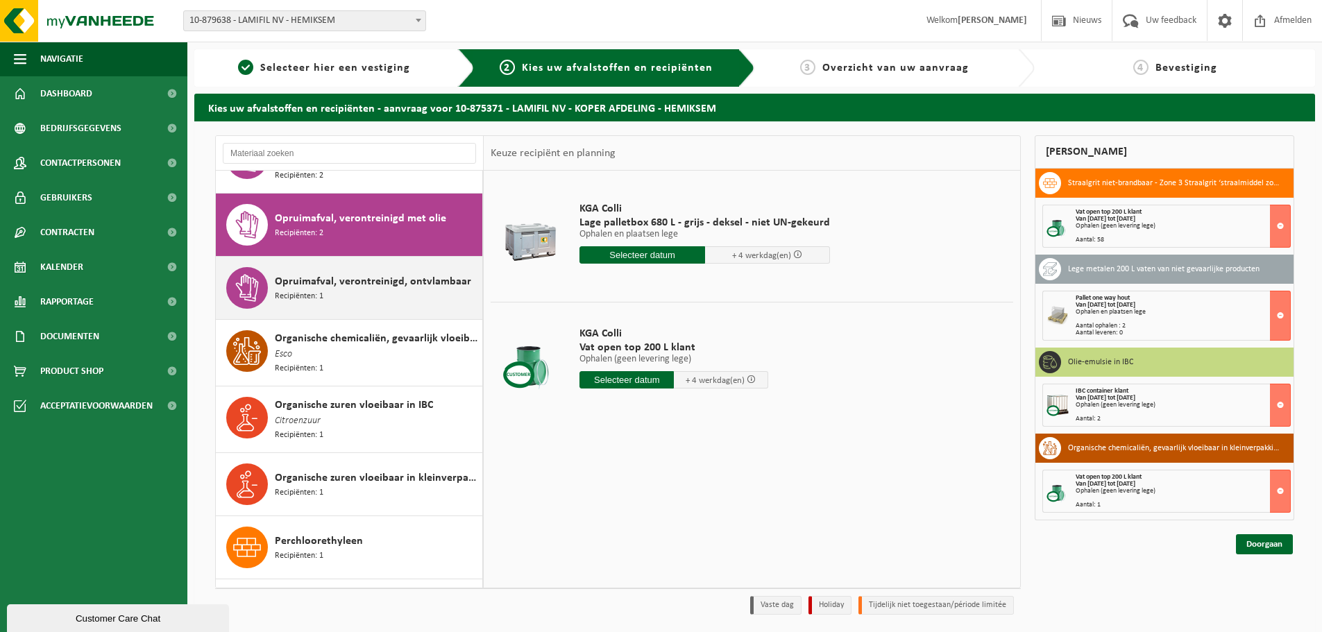
click at [271, 278] on div "Opruimafval, verontreinigd, ontvlambaar Recipiënten: 1" at bounding box center [349, 288] width 267 height 62
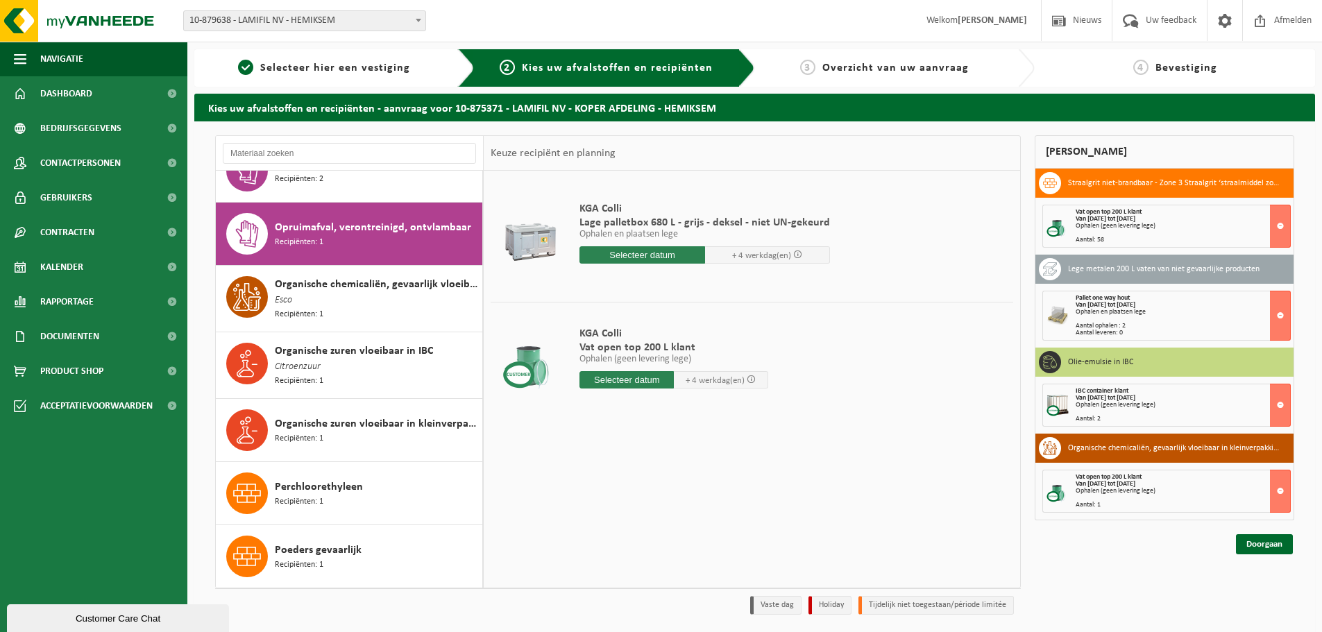
scroll to position [2513, 0]
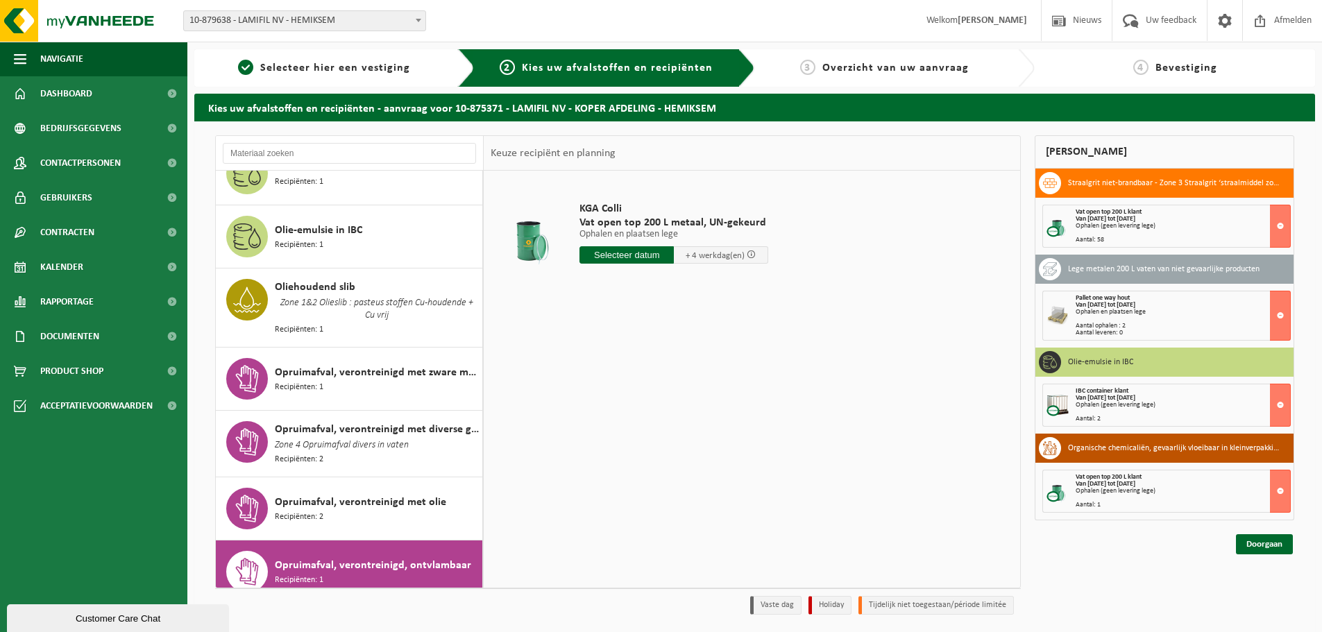
click at [371, 367] on div "Opruimafval, verontreinigd met zware metalen Recipiënten: 1" at bounding box center [377, 379] width 204 height 42
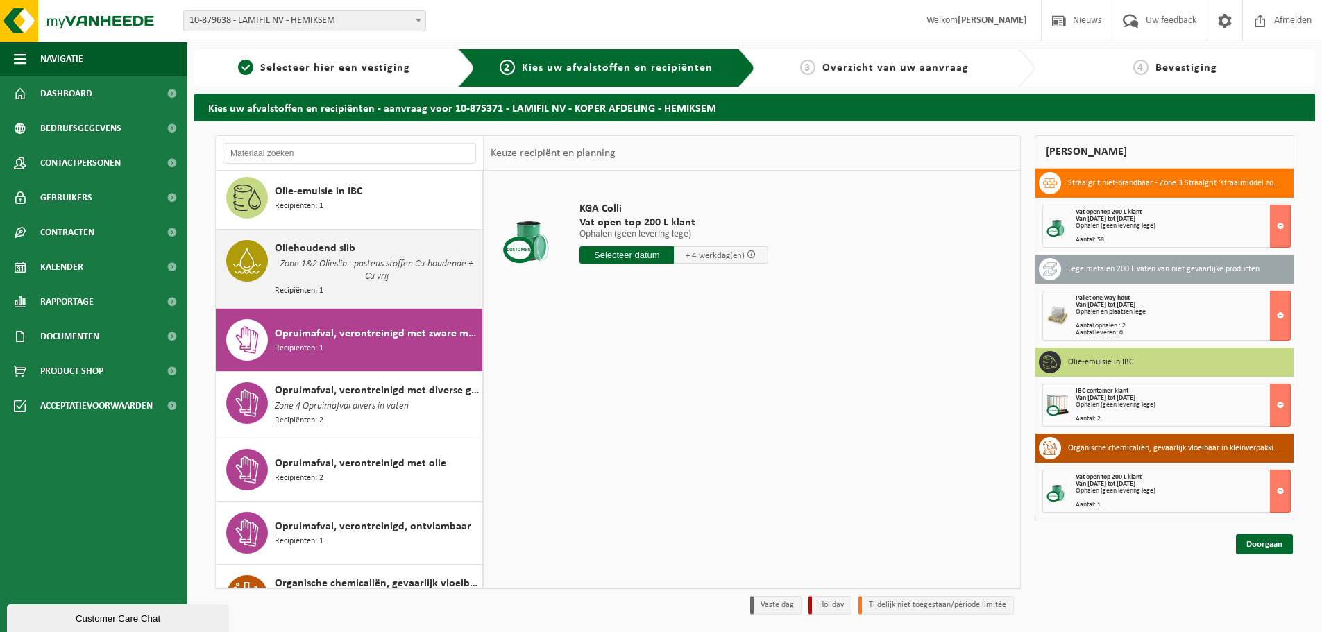
scroll to position [2221, 0]
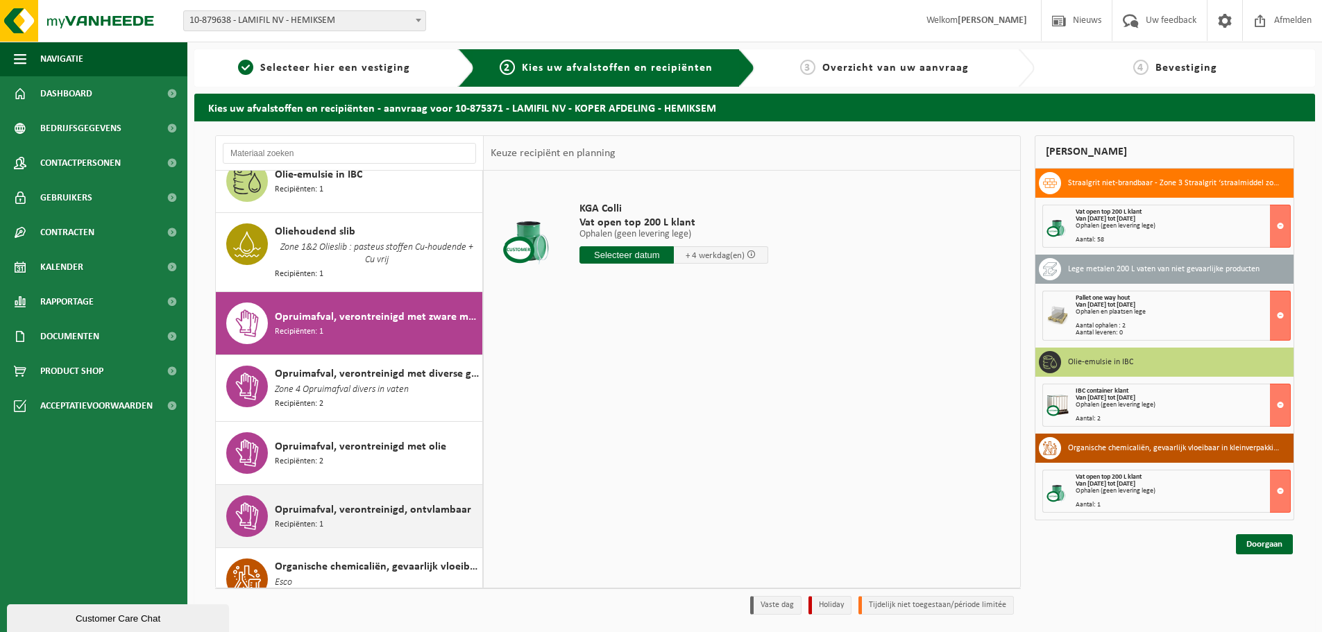
click at [326, 502] on span "Opruimafval, verontreinigd, ontvlambaar" at bounding box center [373, 510] width 196 height 17
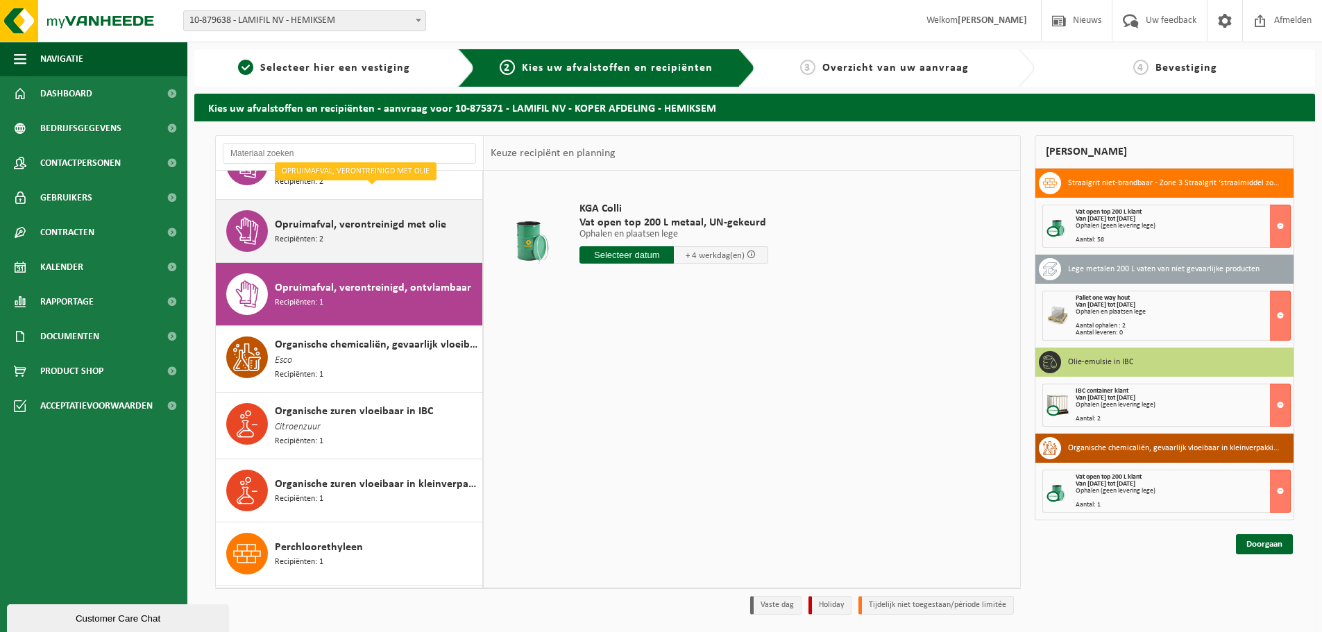
scroll to position [2374, 0]
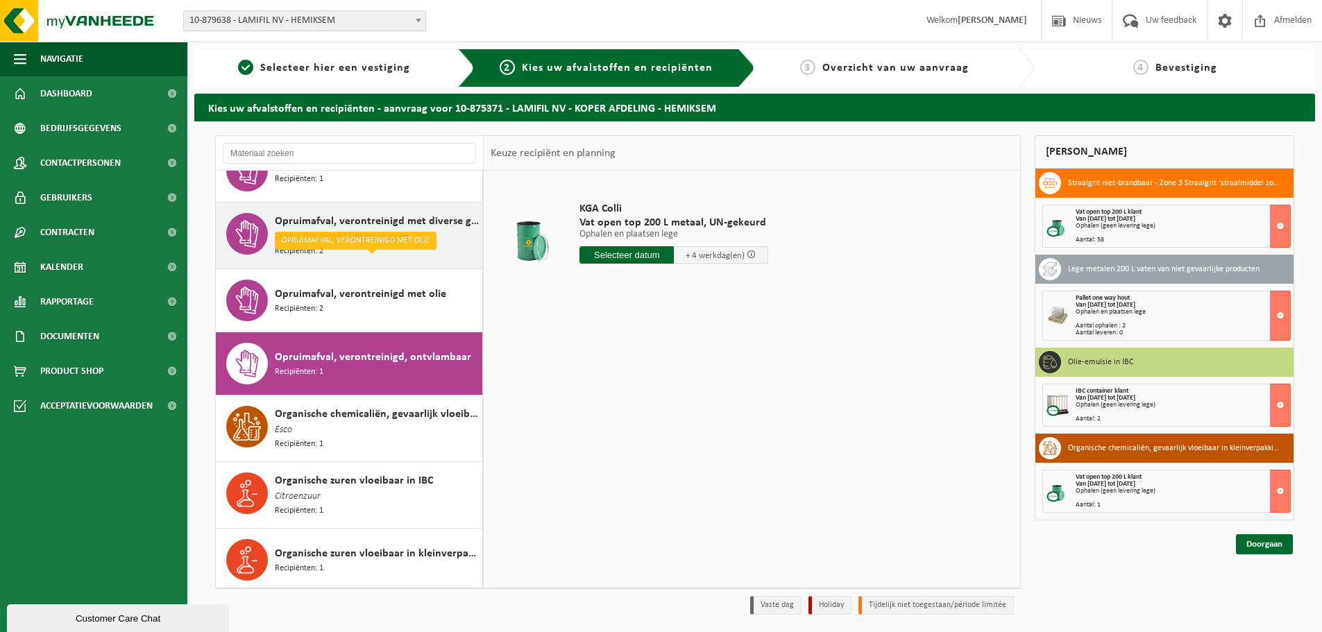
click at [396, 213] on span "Opruimafval, verontreinigd met diverse gevaarlijke afvalstoffen" at bounding box center [377, 221] width 204 height 17
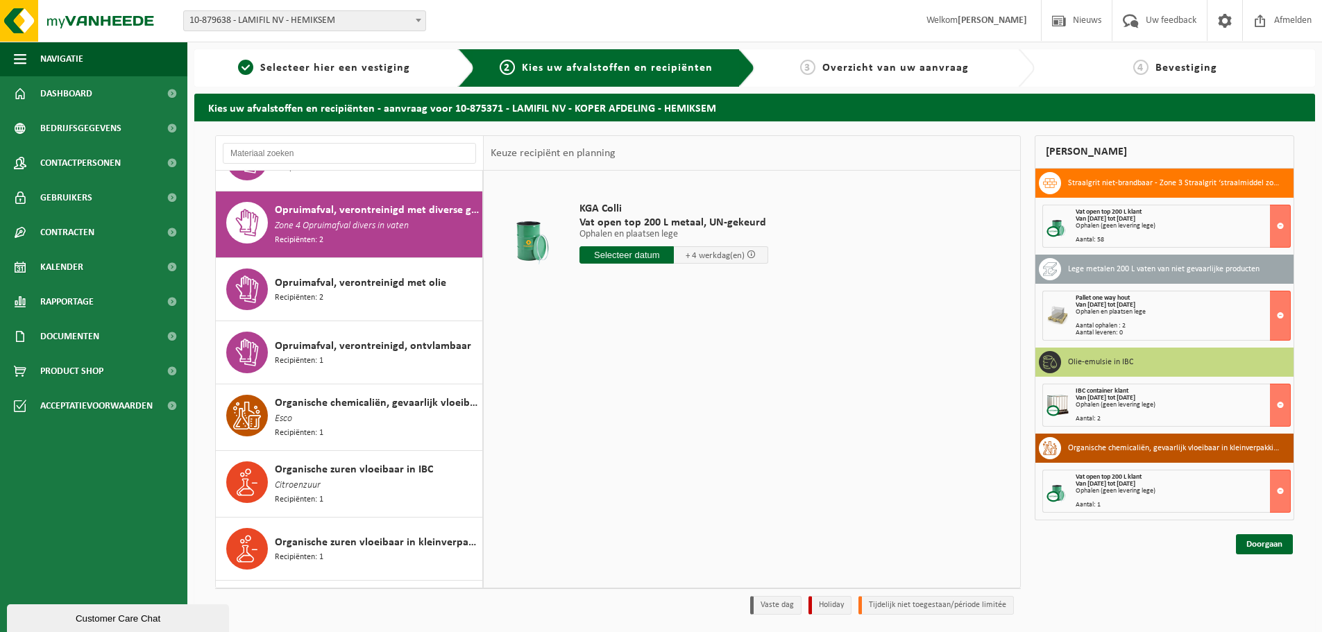
scroll to position [2385, 0]
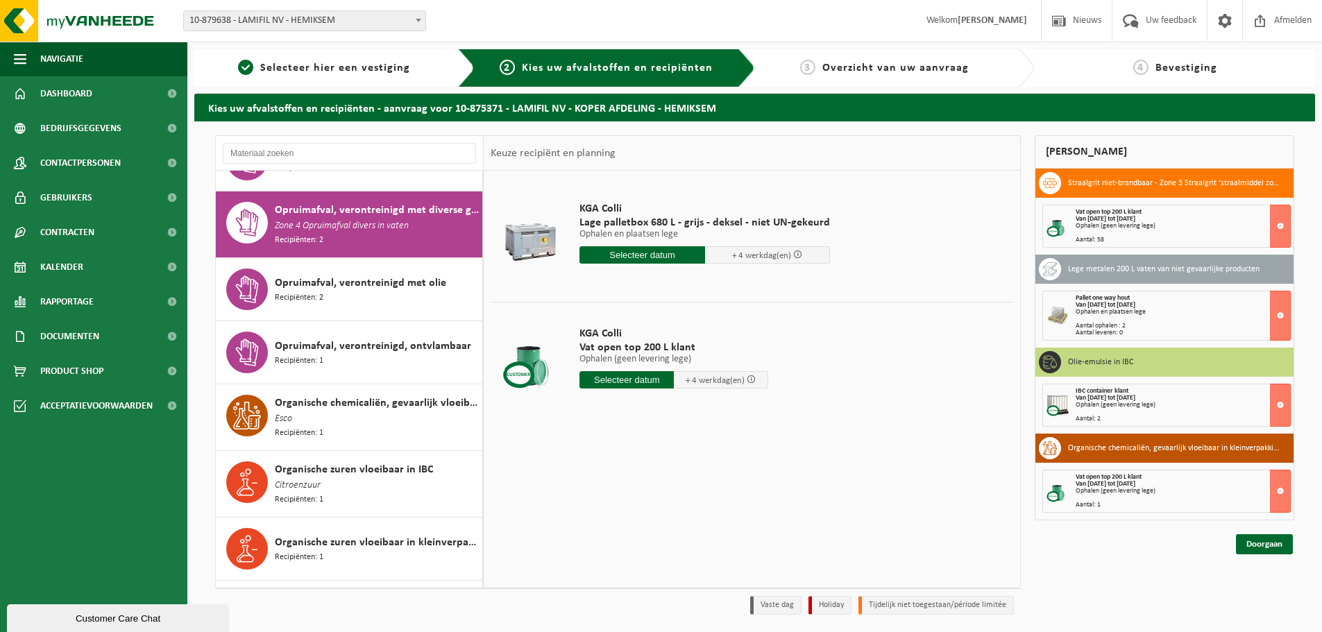
click at [643, 385] on input "text" at bounding box center [627, 379] width 94 height 17
click at [639, 544] on div "27" at bounding box center [642, 548] width 24 height 22
type input "Van 2025-08-27"
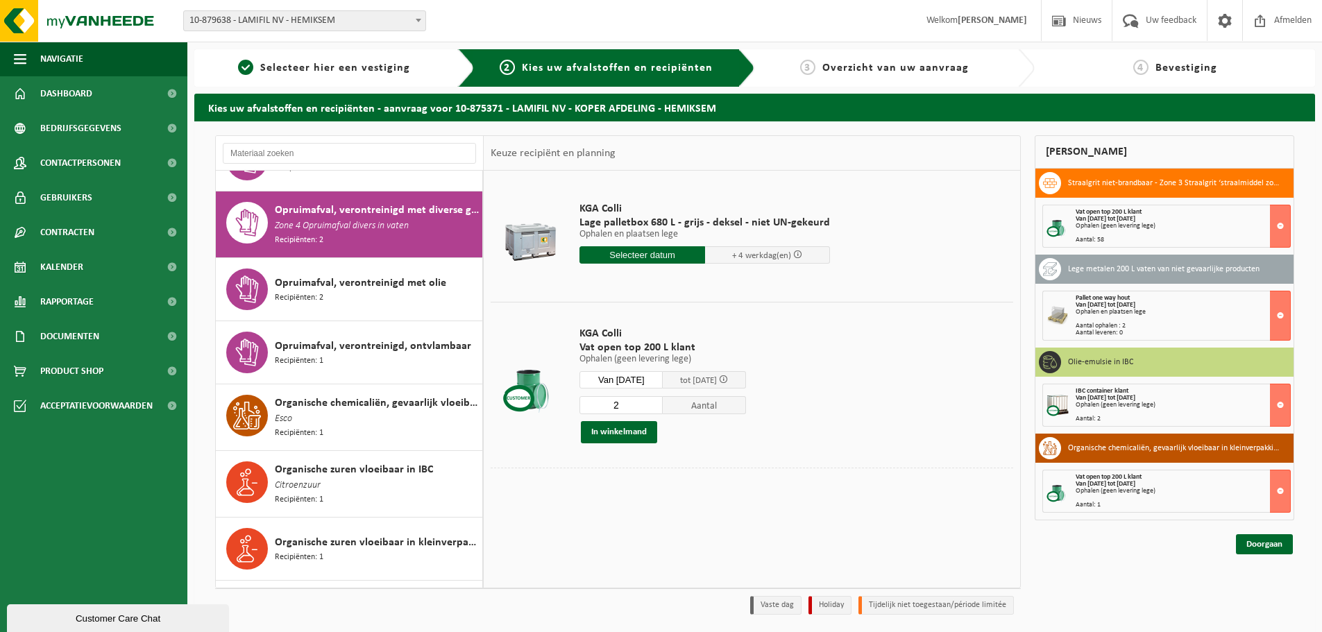
type input "2"
click at [662, 401] on input "2" at bounding box center [621, 405] width 83 height 18
click at [633, 428] on button "In winkelmand" at bounding box center [619, 432] width 76 height 22
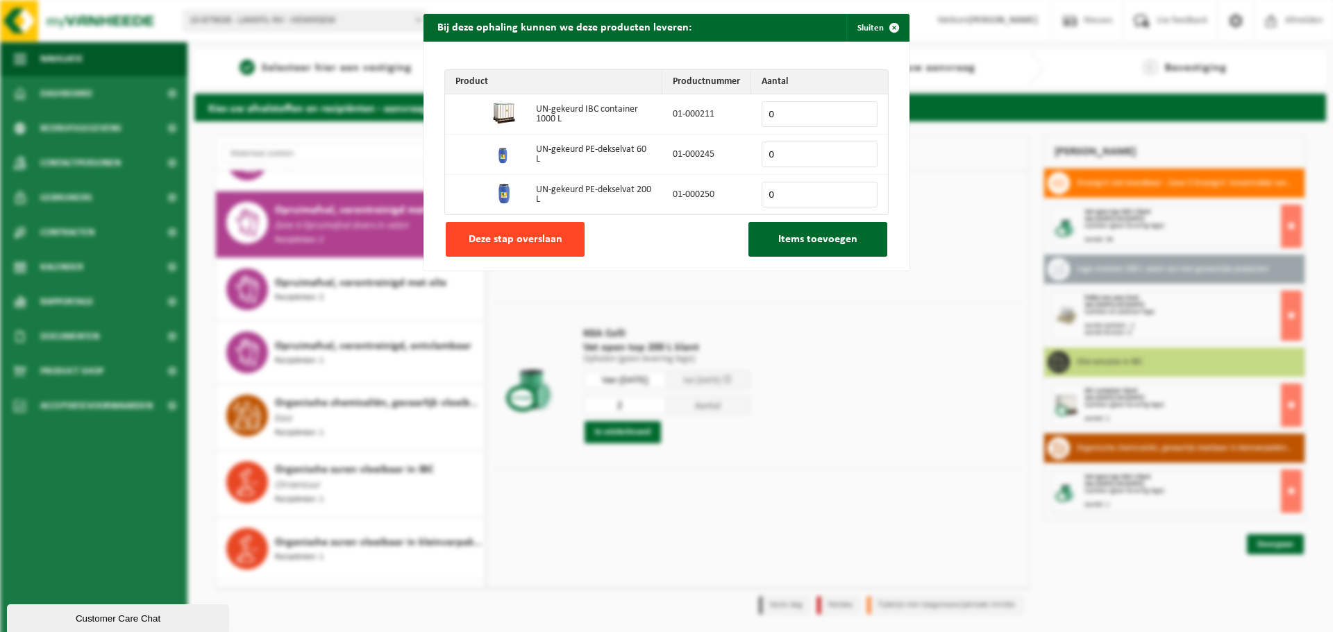
click at [519, 236] on span "Deze stap overslaan" at bounding box center [516, 239] width 94 height 11
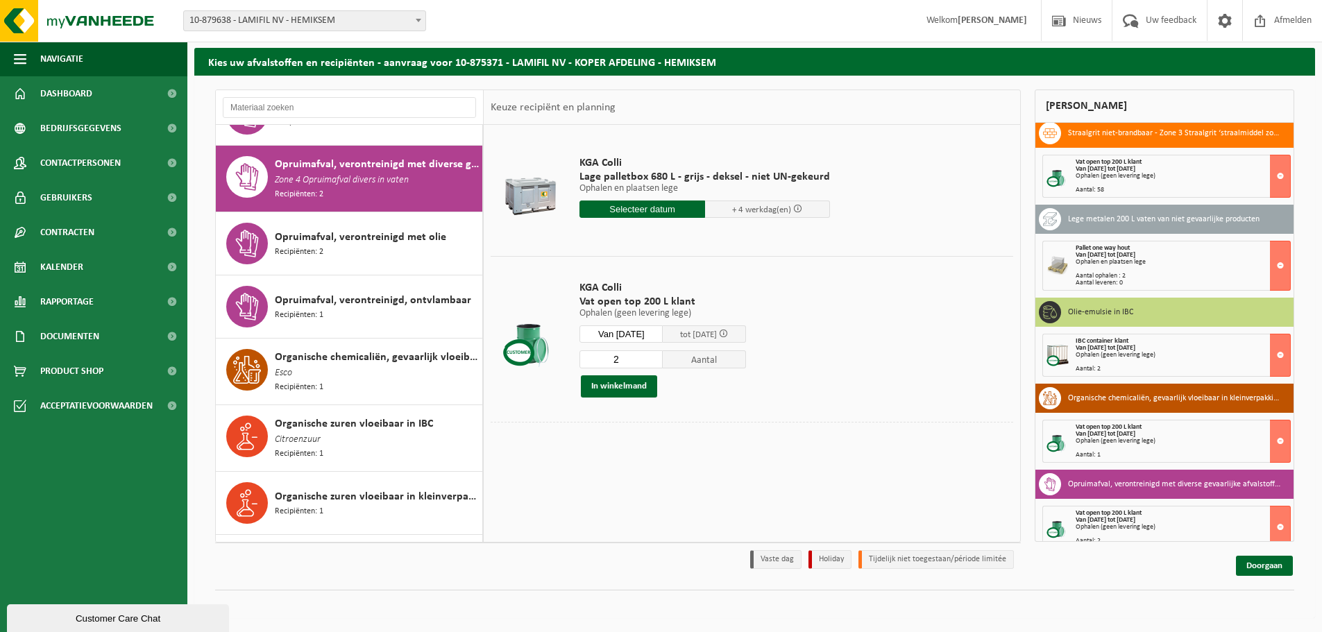
scroll to position [0, 0]
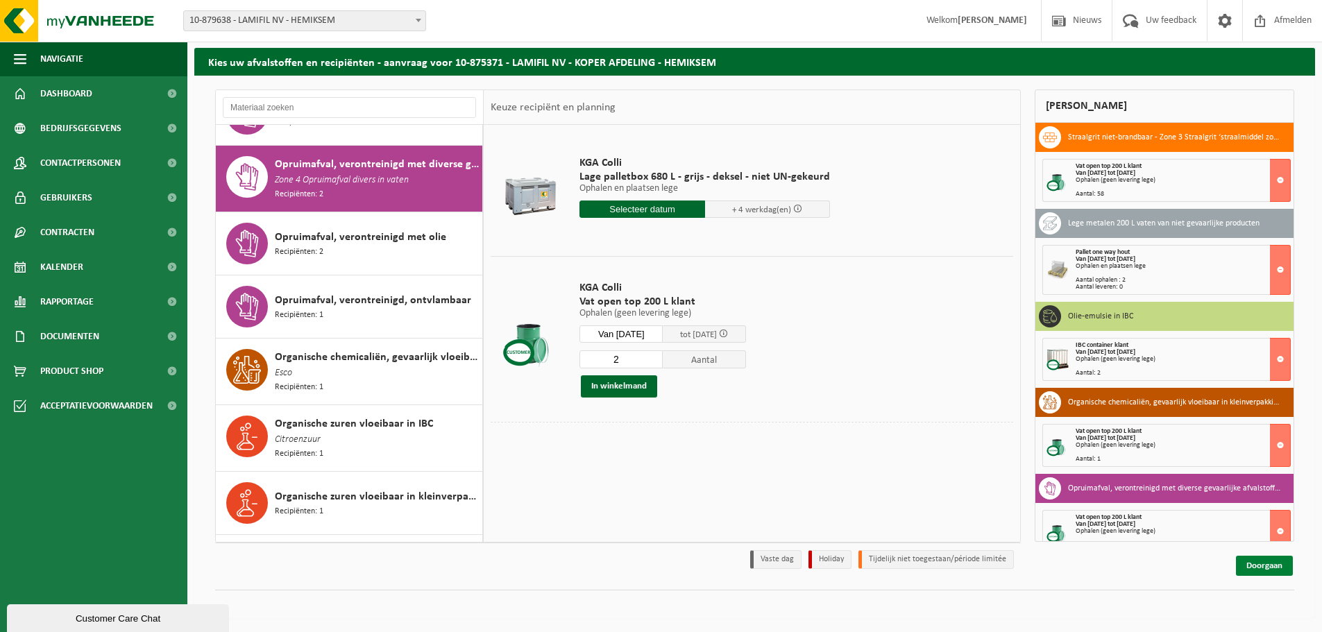
click at [1279, 566] on link "Doorgaan" at bounding box center [1264, 566] width 57 height 20
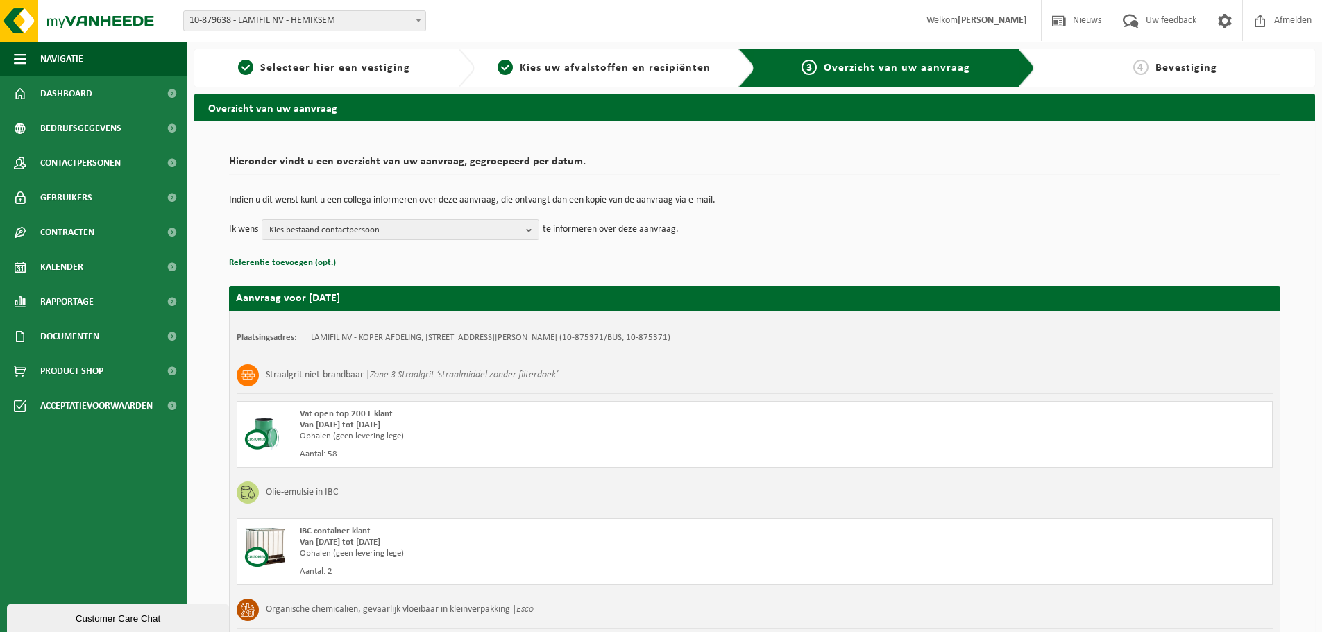
drag, startPoint x: 530, startPoint y: 232, endPoint x: 415, endPoint y: 264, distance: 118.9
click at [530, 233] on b "button" at bounding box center [532, 229] width 12 height 19
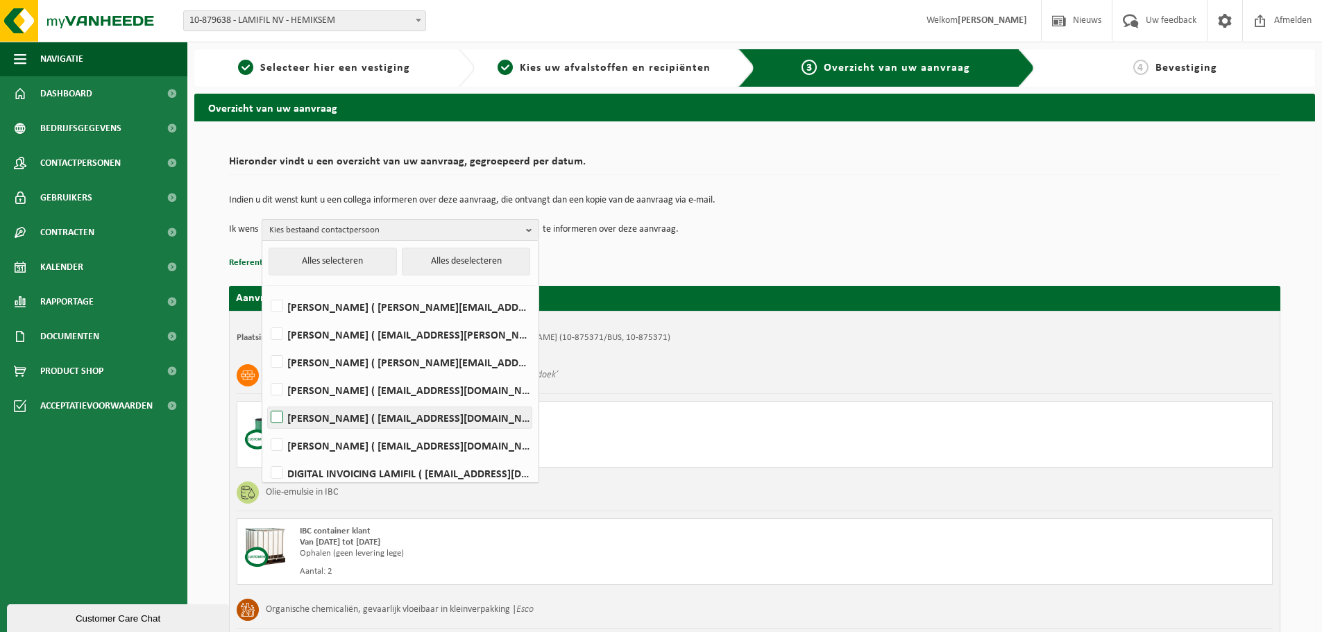
click at [355, 423] on label "Laurens De Vos ( laurens.devos@lamifil.be )" at bounding box center [400, 417] width 264 height 21
click at [266, 401] on input "Laurens De Vos ( laurens.devos@lamifil.be )" at bounding box center [265, 400] width 1 height 1
checkbox input "true"
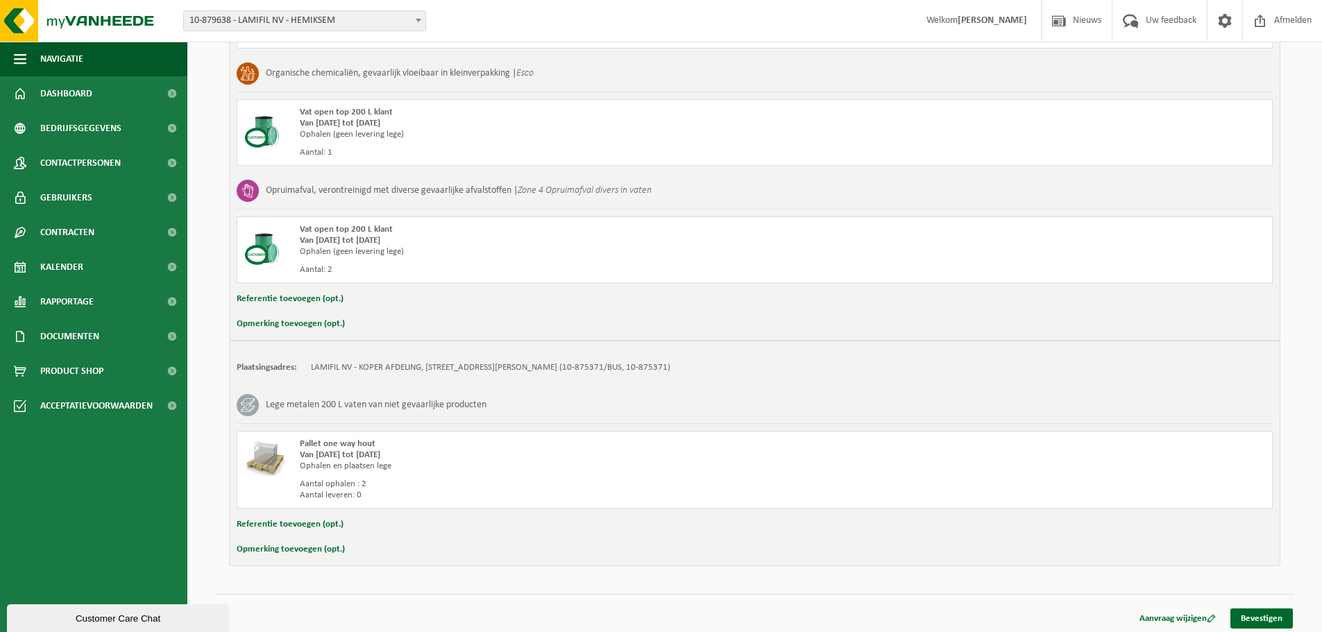
scroll to position [541, 0]
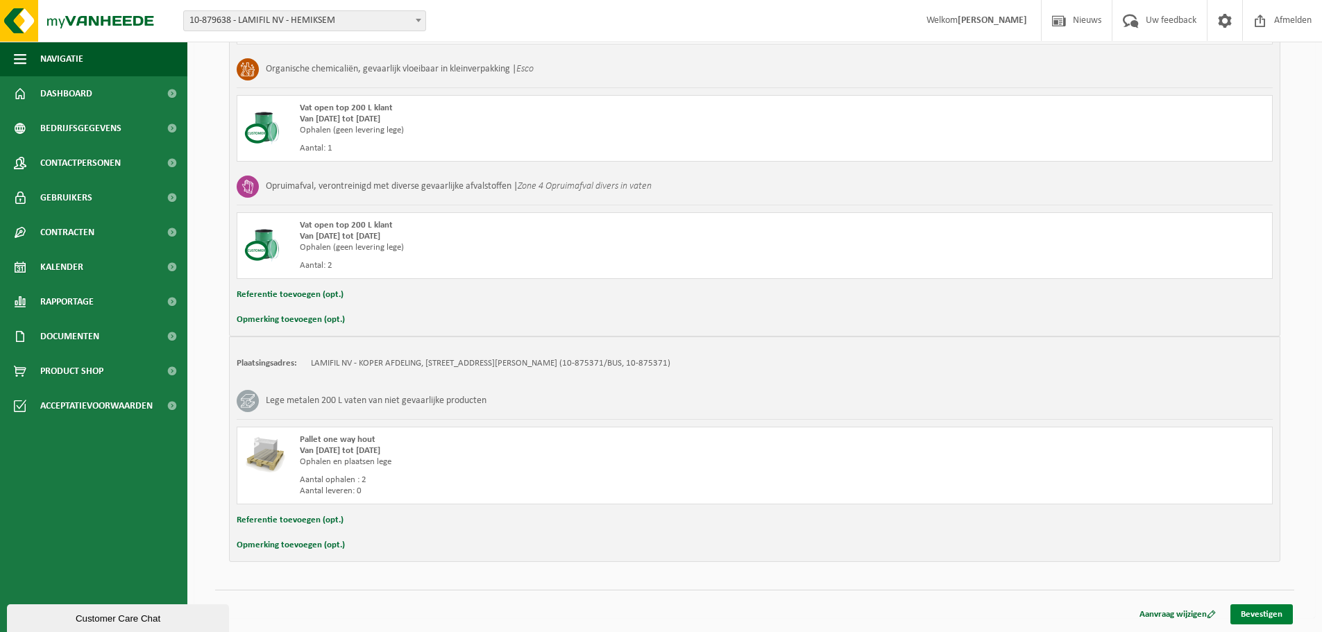
click at [1274, 612] on link "Bevestigen" at bounding box center [1262, 615] width 62 height 20
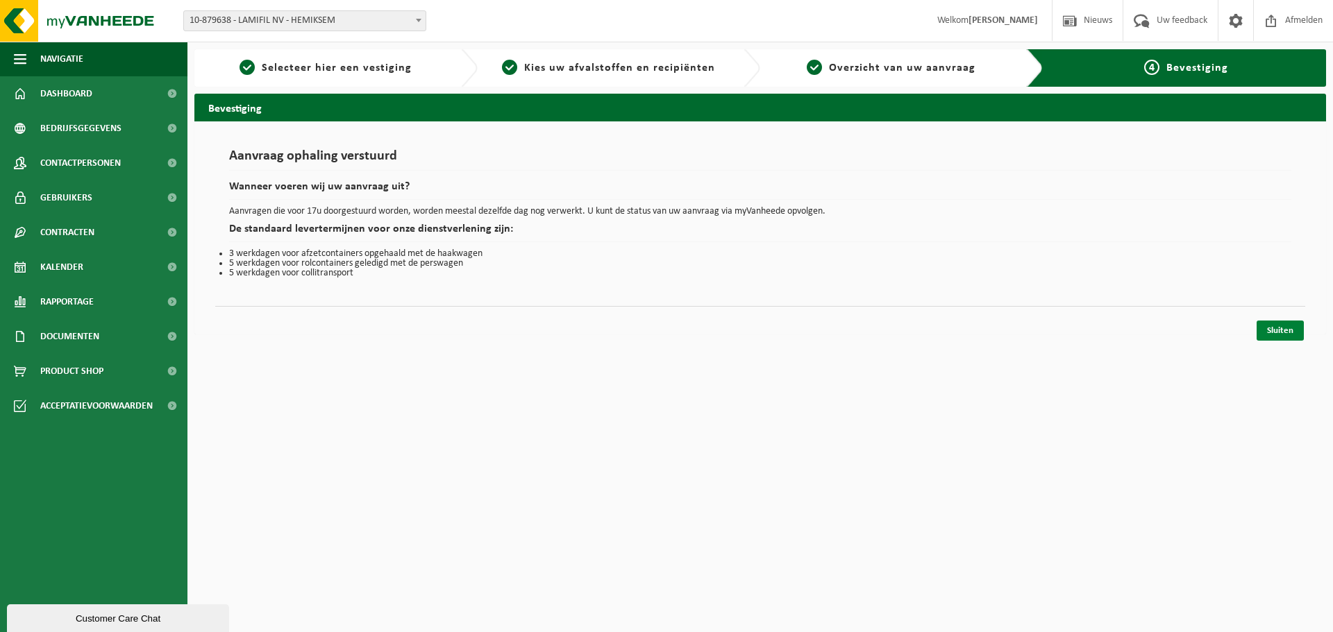
click at [1277, 324] on link "Sluiten" at bounding box center [1280, 331] width 47 height 20
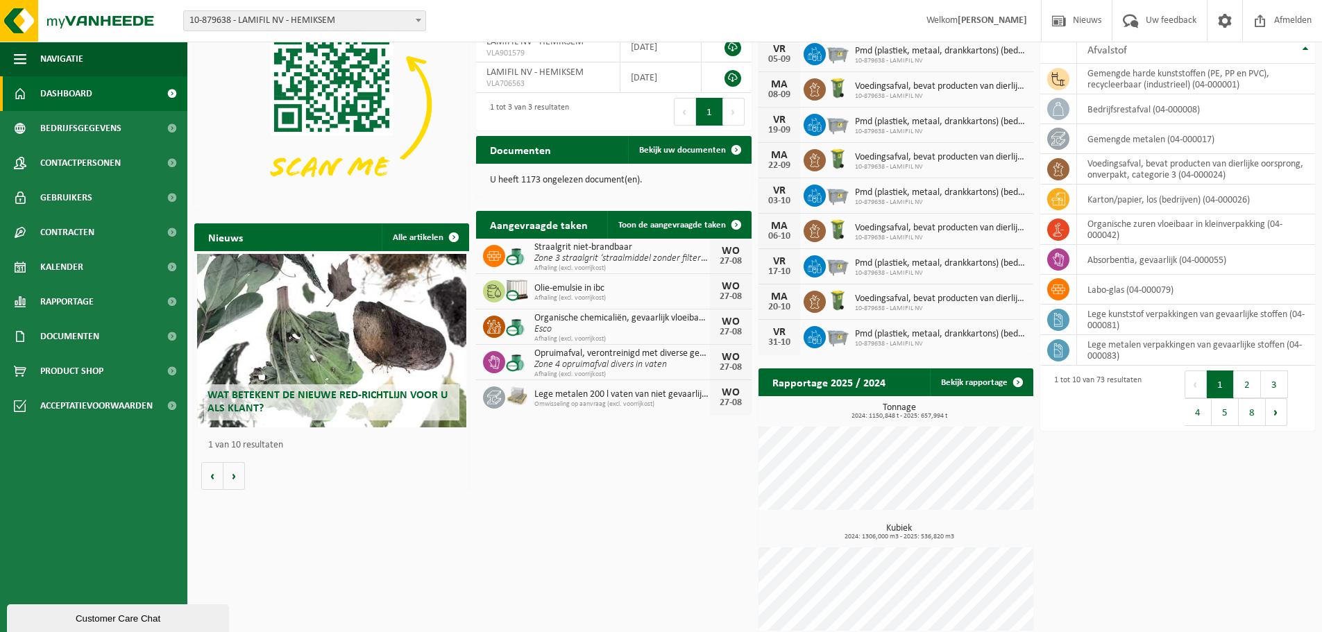
scroll to position [123, 0]
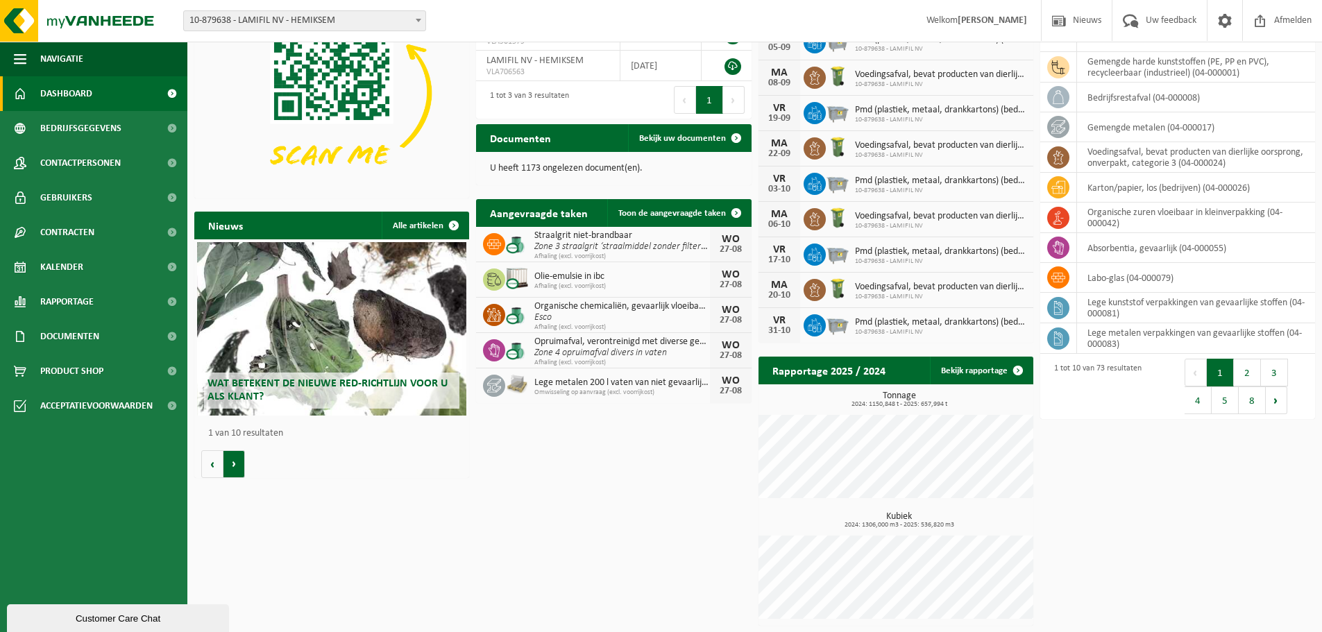
click at [232, 460] on button "Volgende" at bounding box center [235, 465] width 22 height 28
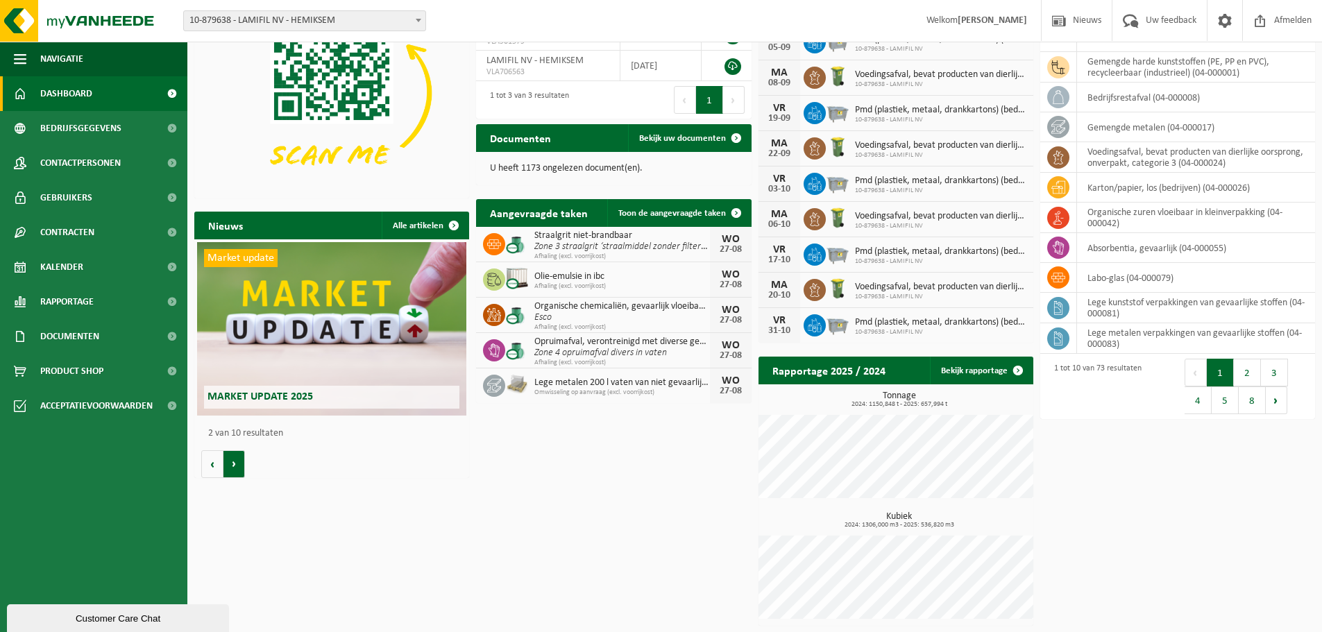
scroll to position [0, 275]
click at [232, 461] on button "Volgende" at bounding box center [235, 465] width 22 height 28
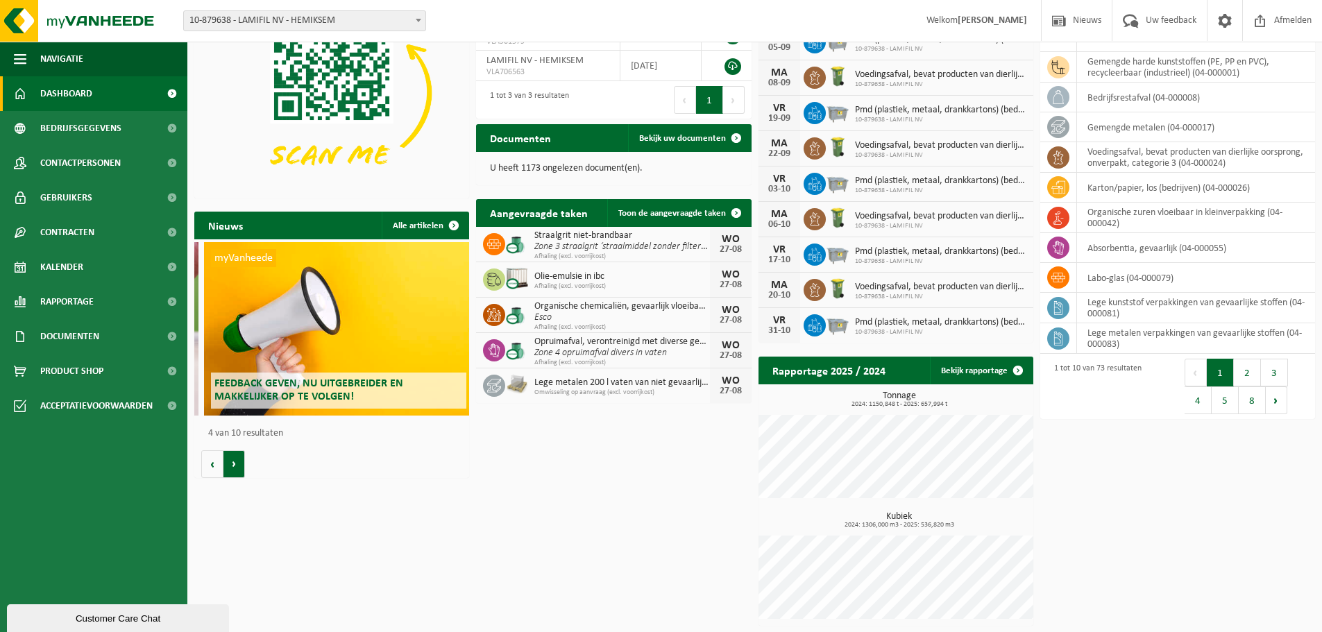
scroll to position [0, 825]
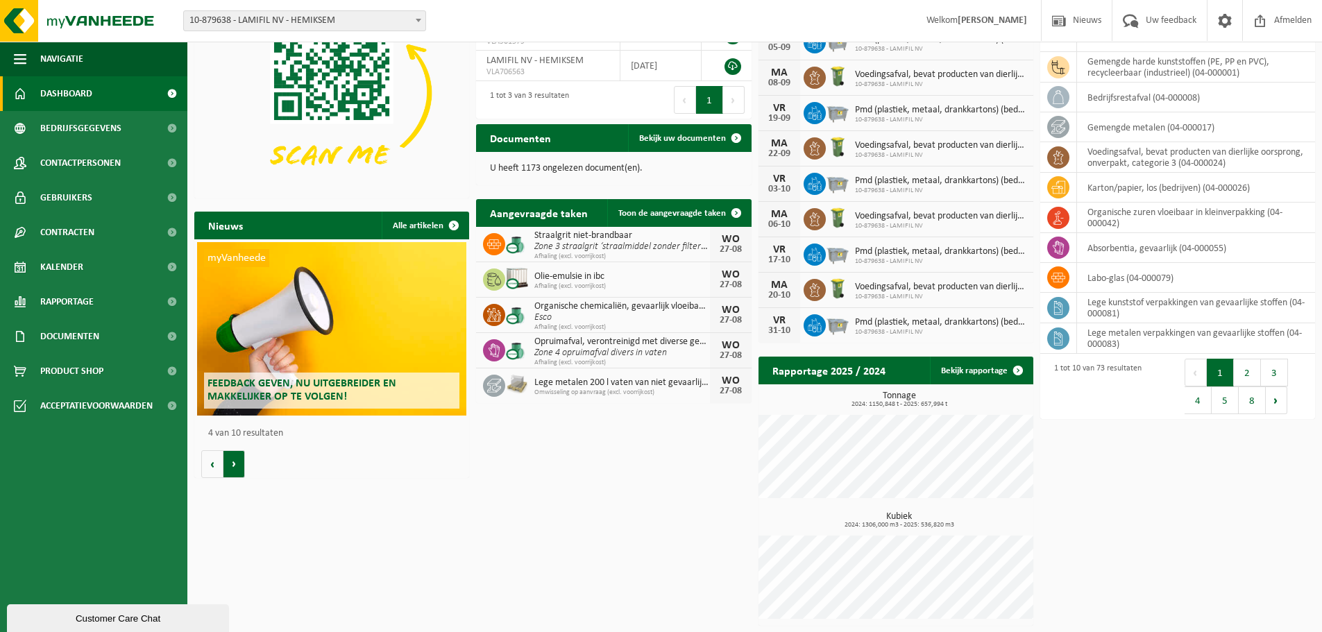
click at [232, 461] on button "Volgende" at bounding box center [235, 465] width 22 height 28
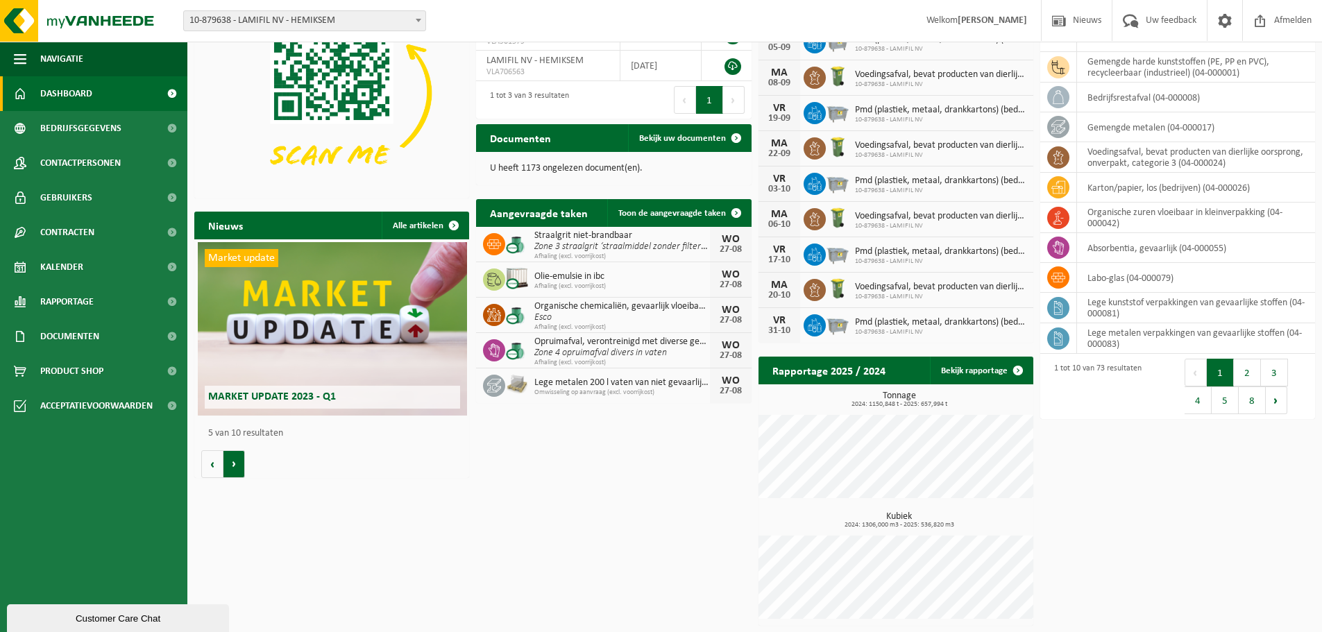
scroll to position [0, 1100]
click at [232, 461] on button "Volgende" at bounding box center [235, 465] width 22 height 28
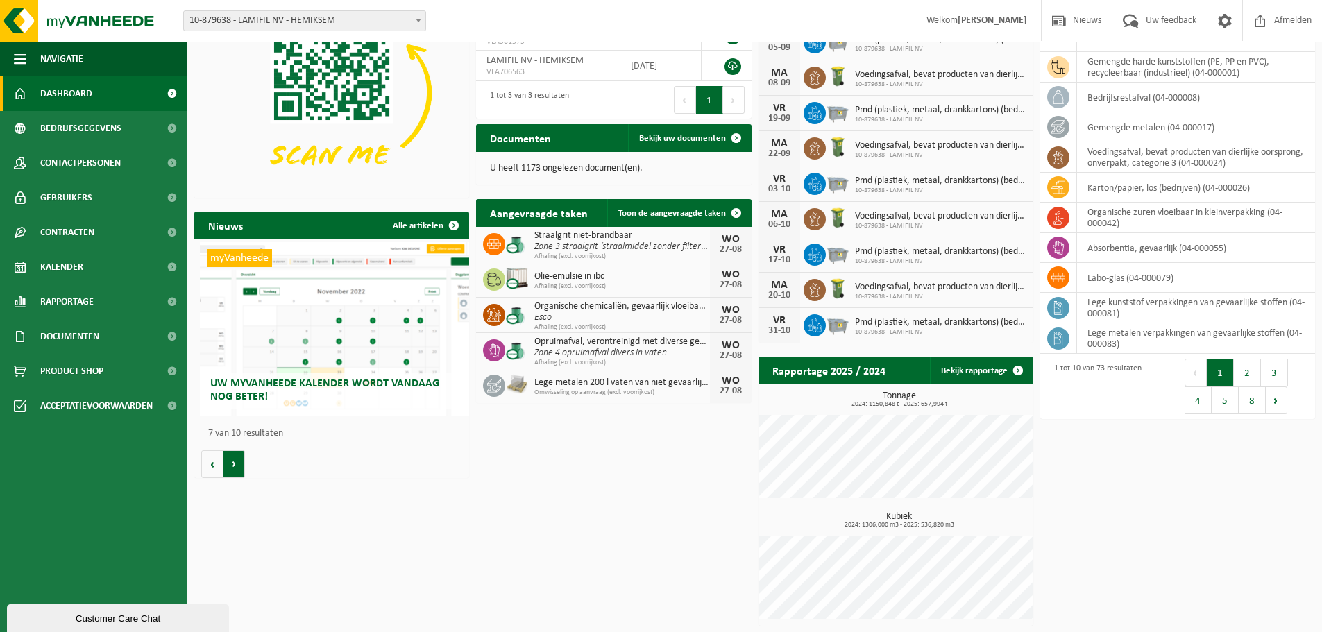
scroll to position [0, 1650]
click at [232, 461] on button "Volgende" at bounding box center [235, 465] width 22 height 28
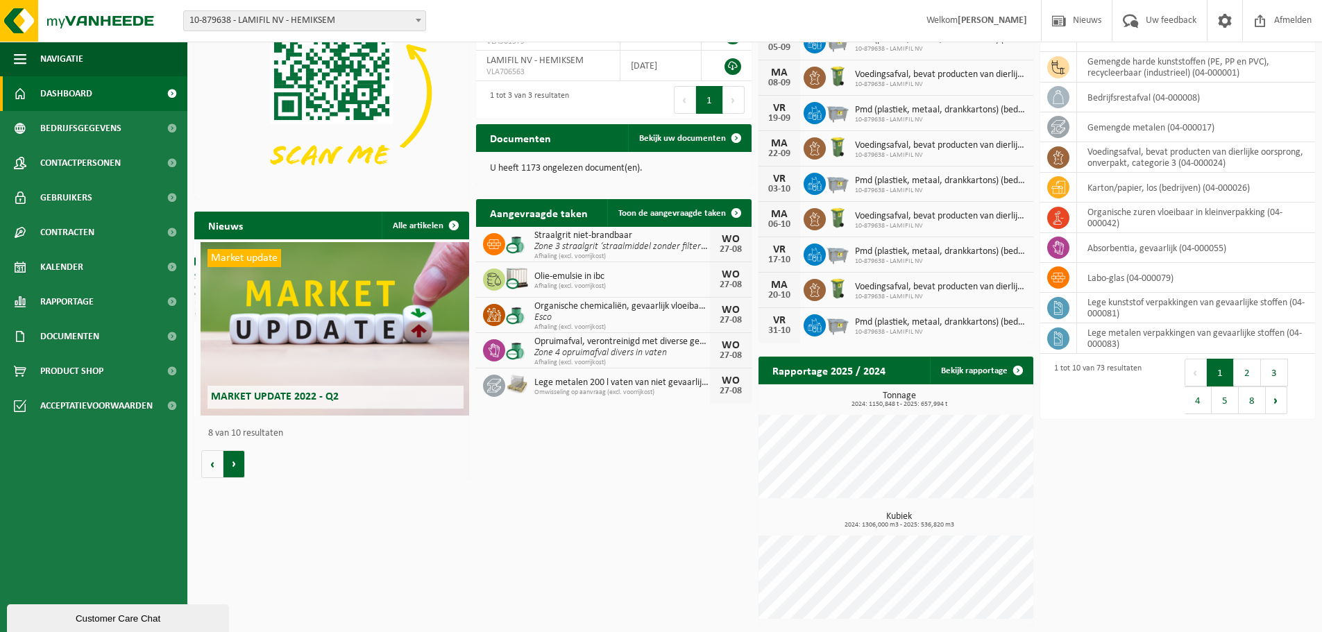
scroll to position [0, 1926]
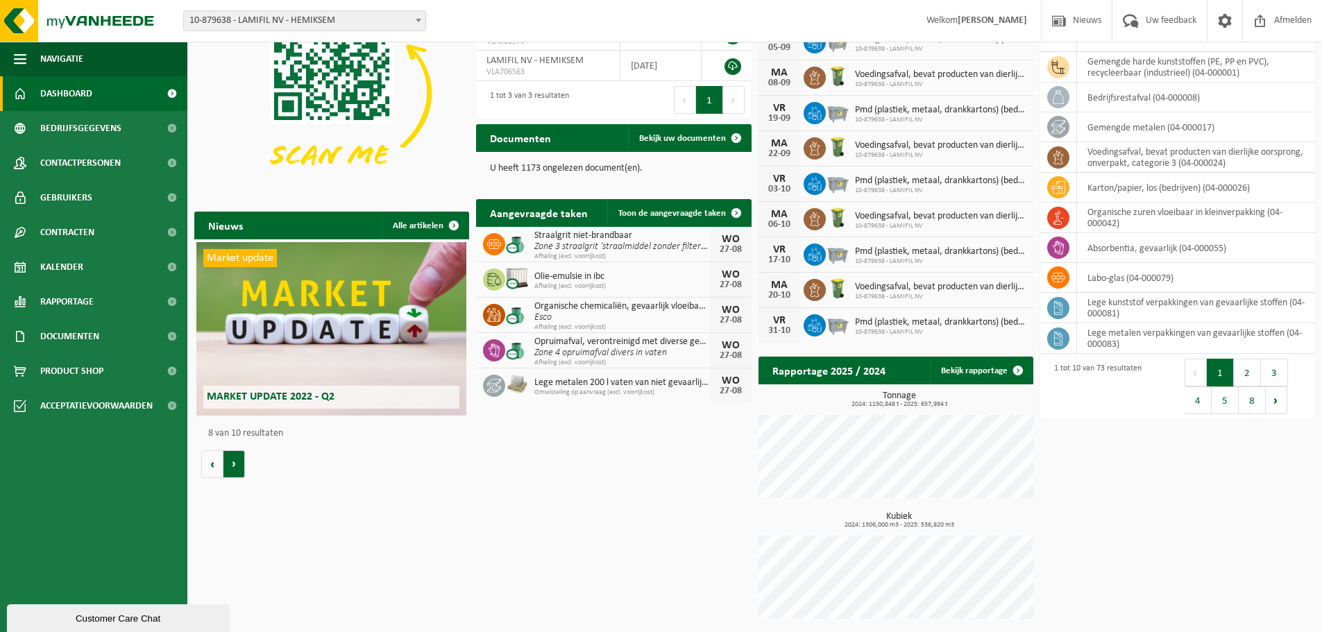
click at [232, 461] on button "Volgende" at bounding box center [235, 465] width 22 height 28
click at [1296, 17] on span "Afmelden" at bounding box center [1293, 20] width 44 height 41
